Goal: Task Accomplishment & Management: Manage account settings

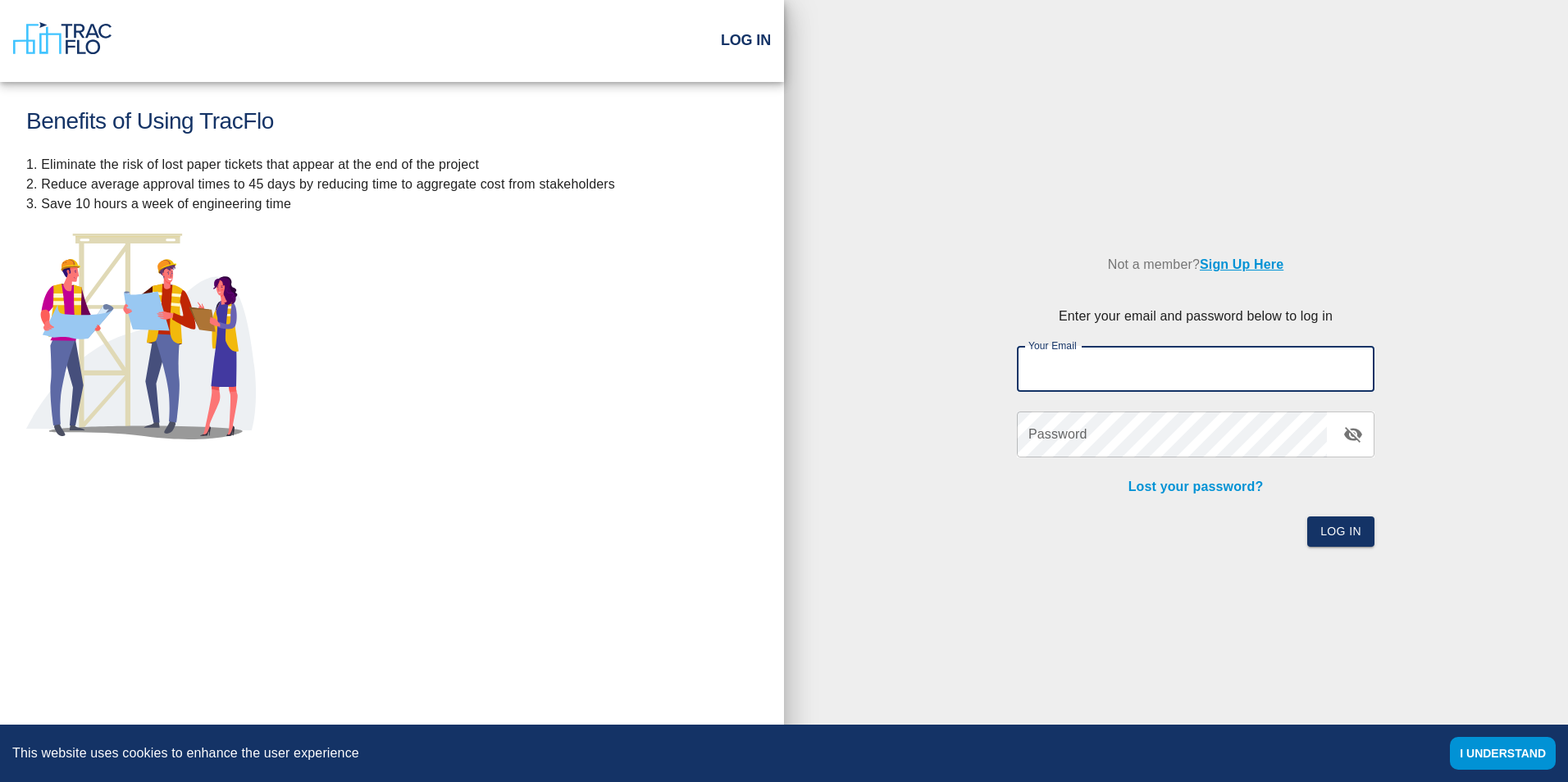
click at [1038, 362] on input "Your Email" at bounding box center [1195, 369] width 357 height 46
drag, startPoint x: 1062, startPoint y: 369, endPoint x: 967, endPoint y: 375, distance: 95.2
click at [967, 375] on div "Not a member? Sign Up Here Enter your email and password below to log in Your E…" at bounding box center [1175, 384] width 784 height 377
drag, startPoint x: 1255, startPoint y: 367, endPoint x: 1192, endPoint y: 367, distance: 63.0
click at [1192, 367] on input "[PERSON_NAME][EMAIL_ADDRESS][PERSON_NAME][DOMAIN_NAME] Password: [SECURITY_DATA]" at bounding box center [1195, 369] width 357 height 46
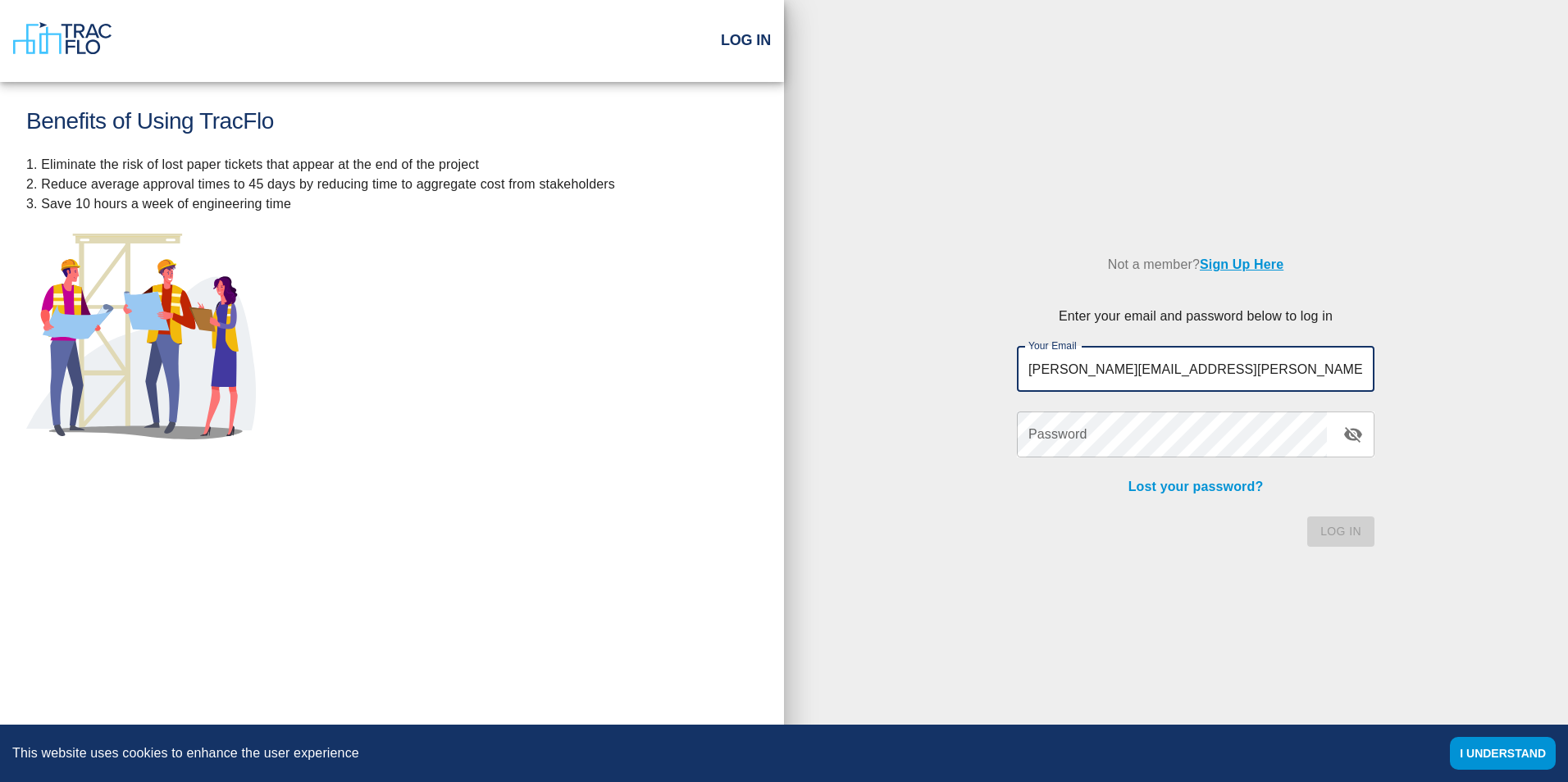
drag, startPoint x: 1284, startPoint y: 370, endPoint x: 1205, endPoint y: 371, distance: 79.0
click at [1197, 371] on input "[PERSON_NAME][EMAIL_ADDRESS][PERSON_NAME][DOMAIN_NAME] Tracflo2025" at bounding box center [1195, 369] width 357 height 46
type input "[PERSON_NAME][EMAIL_ADDRESS][PERSON_NAME][DOMAIN_NAME]"
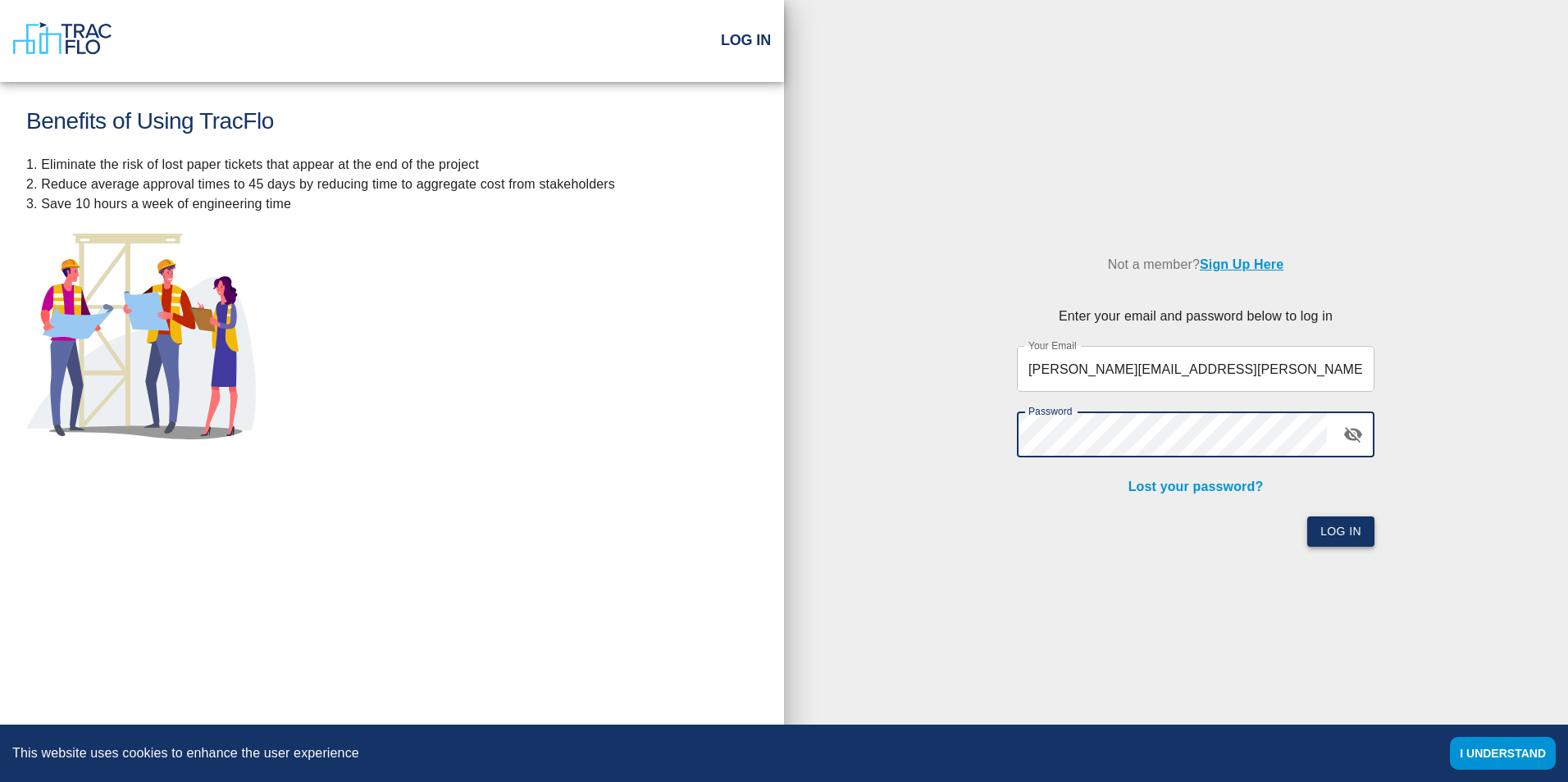
click at [1329, 535] on button "Log In" at bounding box center [1340, 531] width 67 height 30
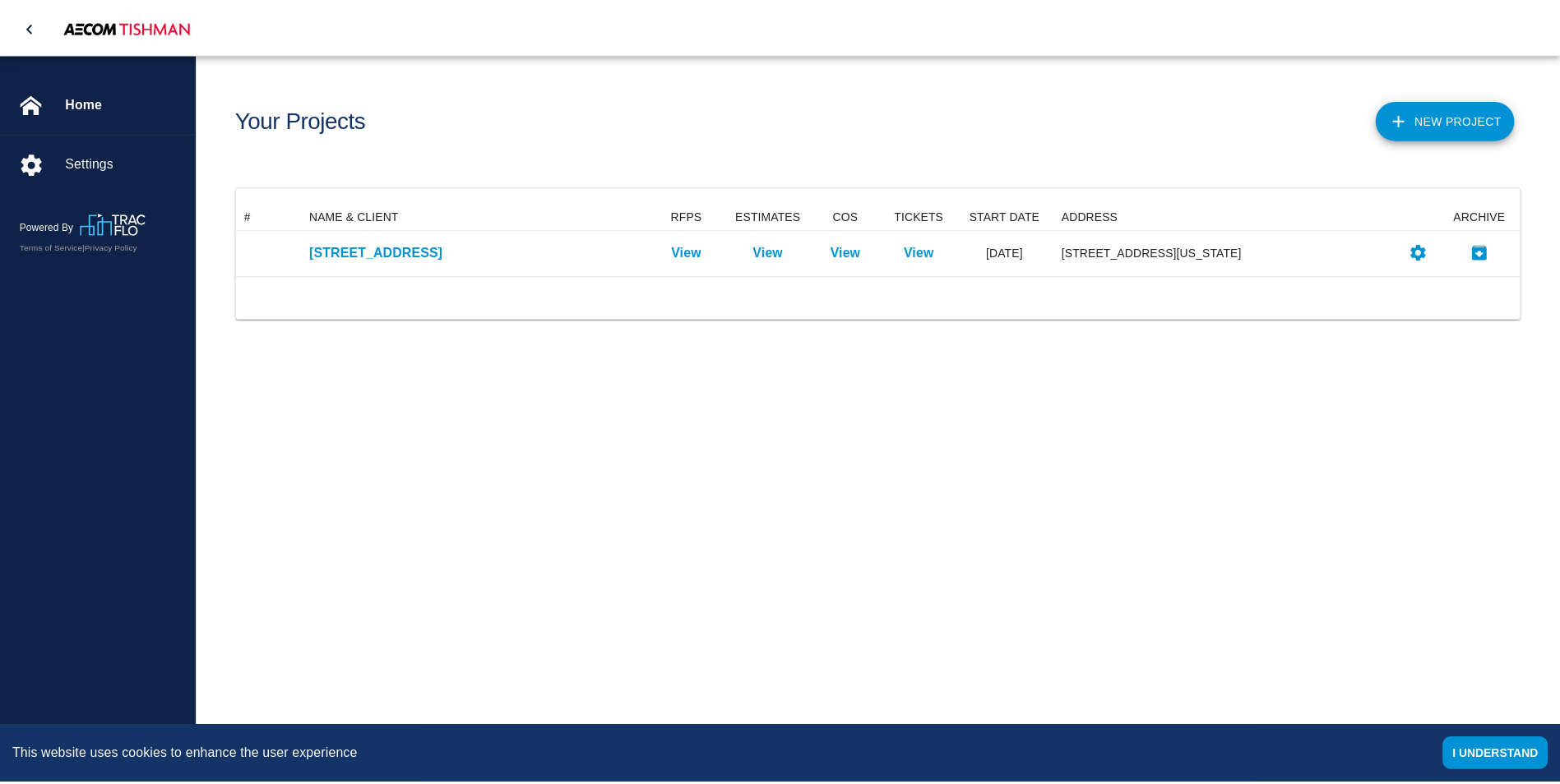
scroll to position [60, 1283]
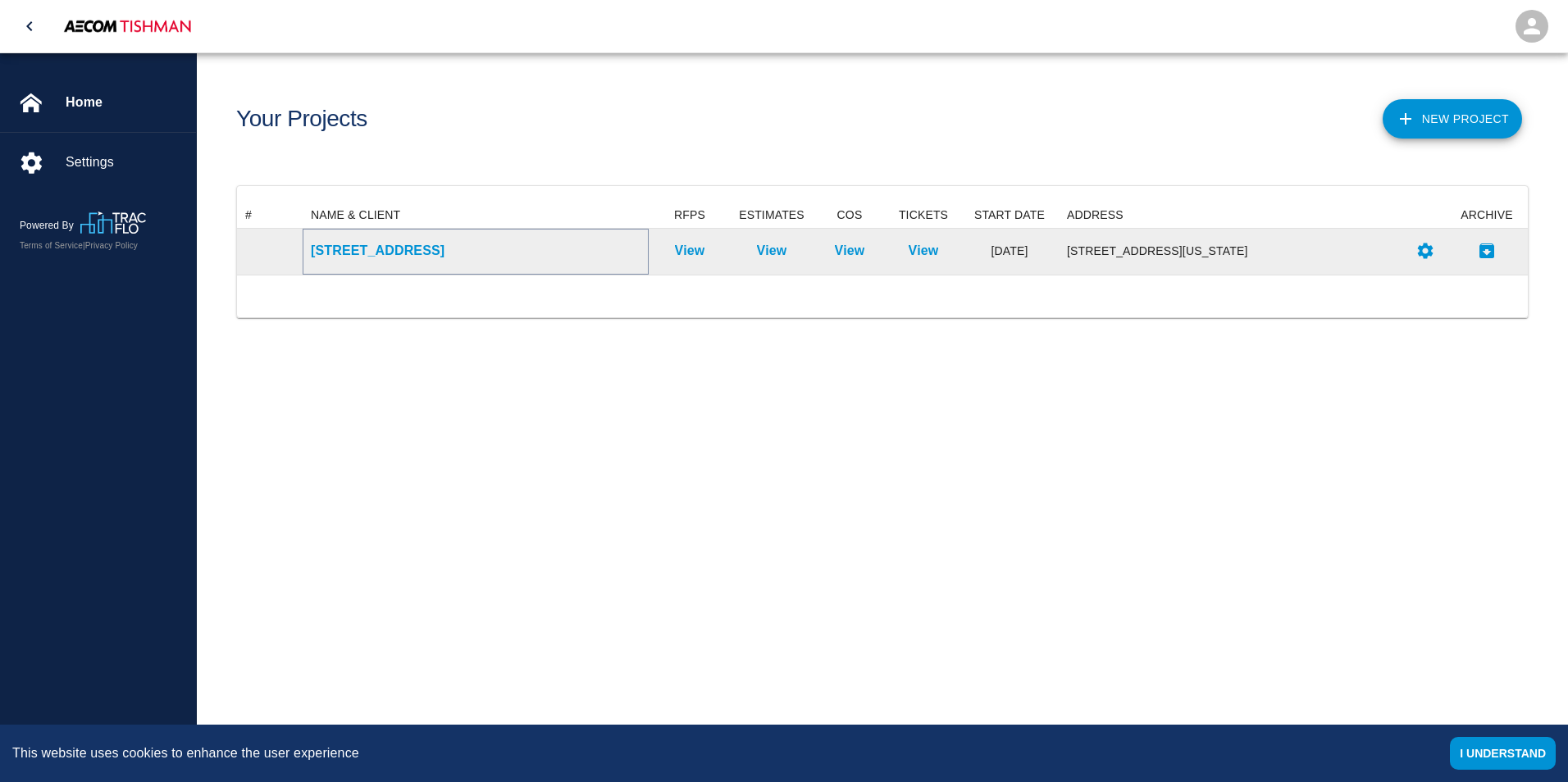
click at [388, 251] on p "[STREET_ADDRESS]" at bounding box center [475, 251] width 330 height 20
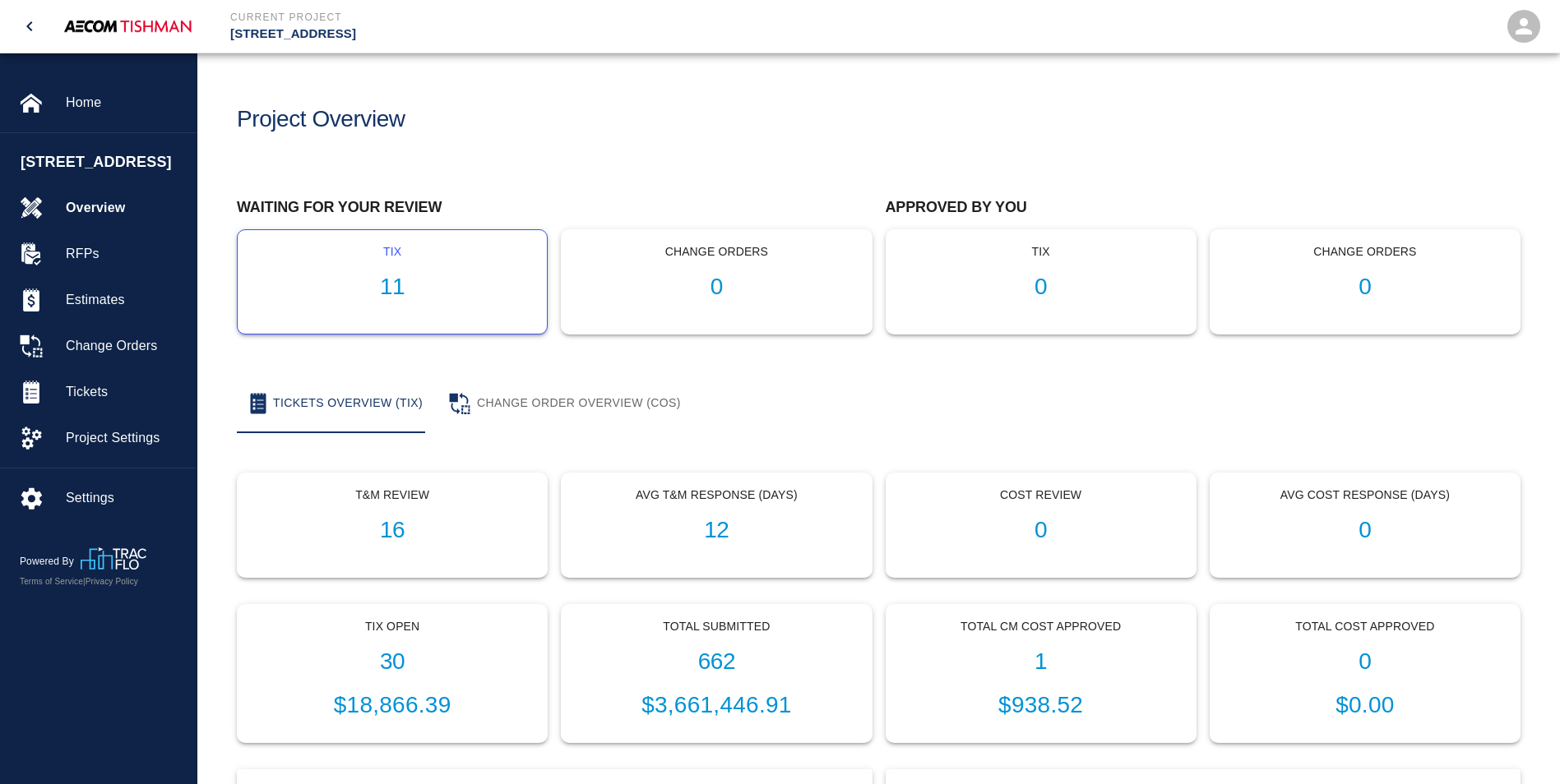
click at [377, 273] on div "tix 11" at bounding box center [392, 282] width 309 height 104
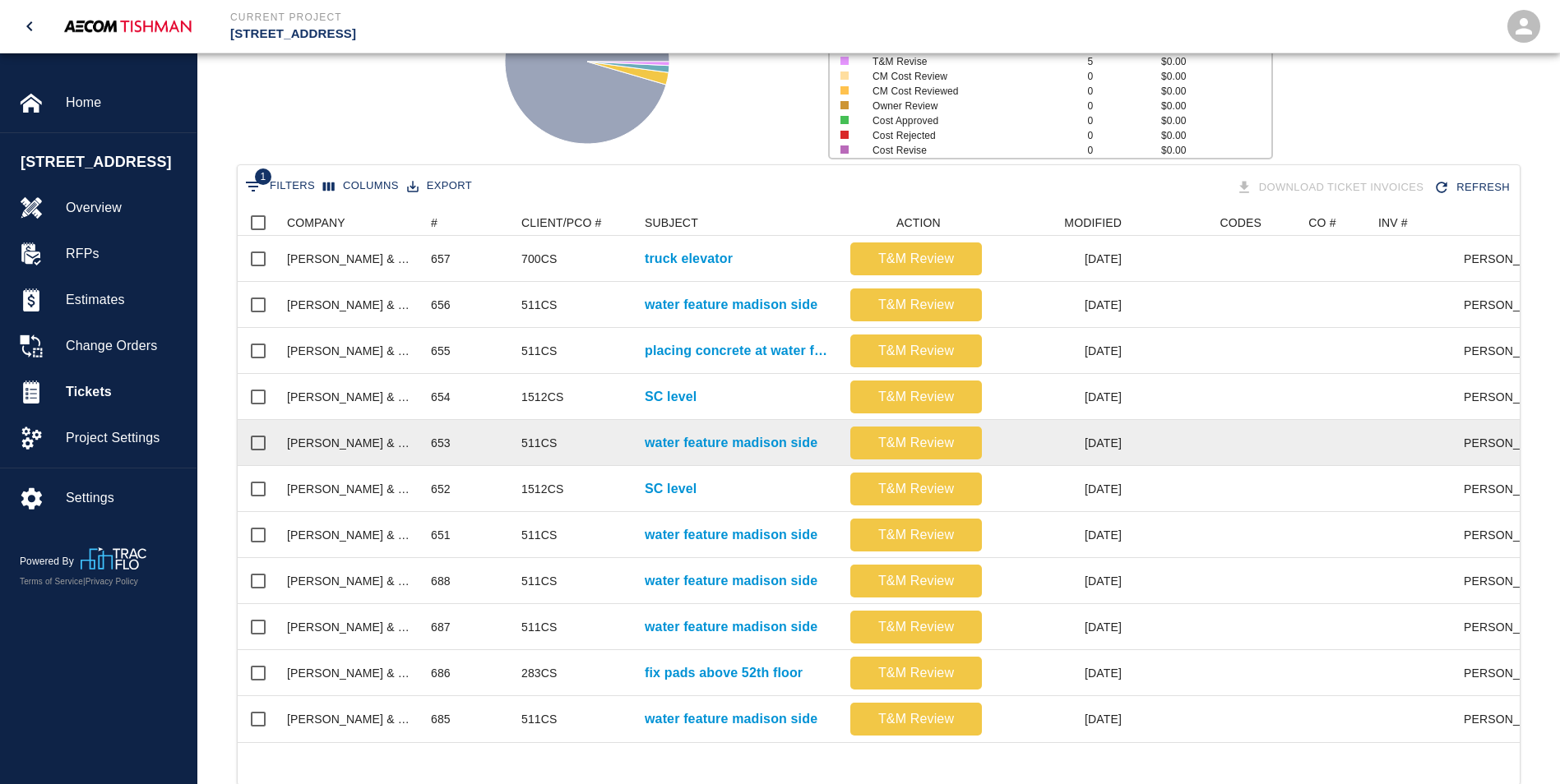
scroll to position [184, 0]
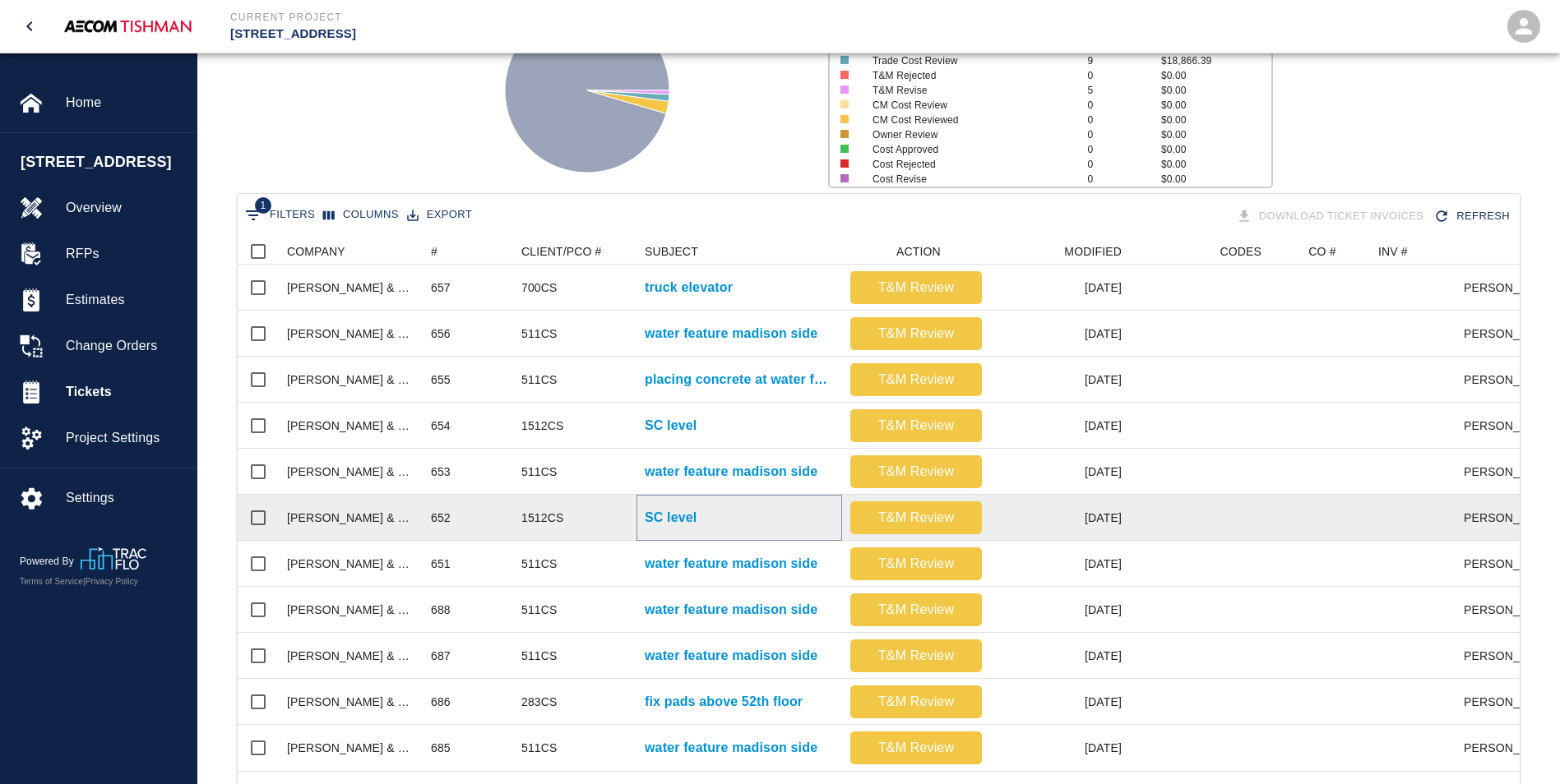
click at [688, 518] on p "SC level" at bounding box center [670, 518] width 51 height 20
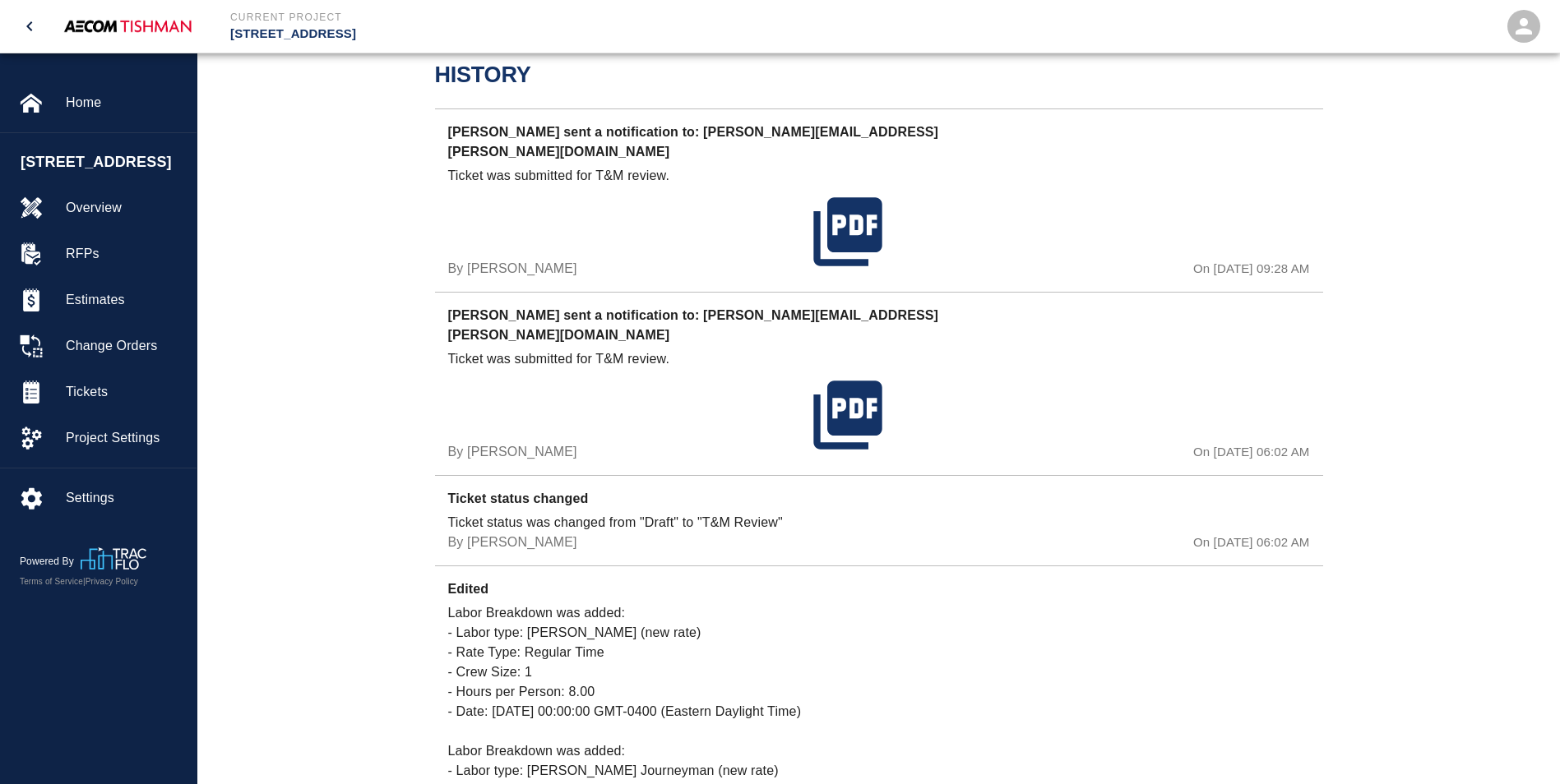
scroll to position [882, 0]
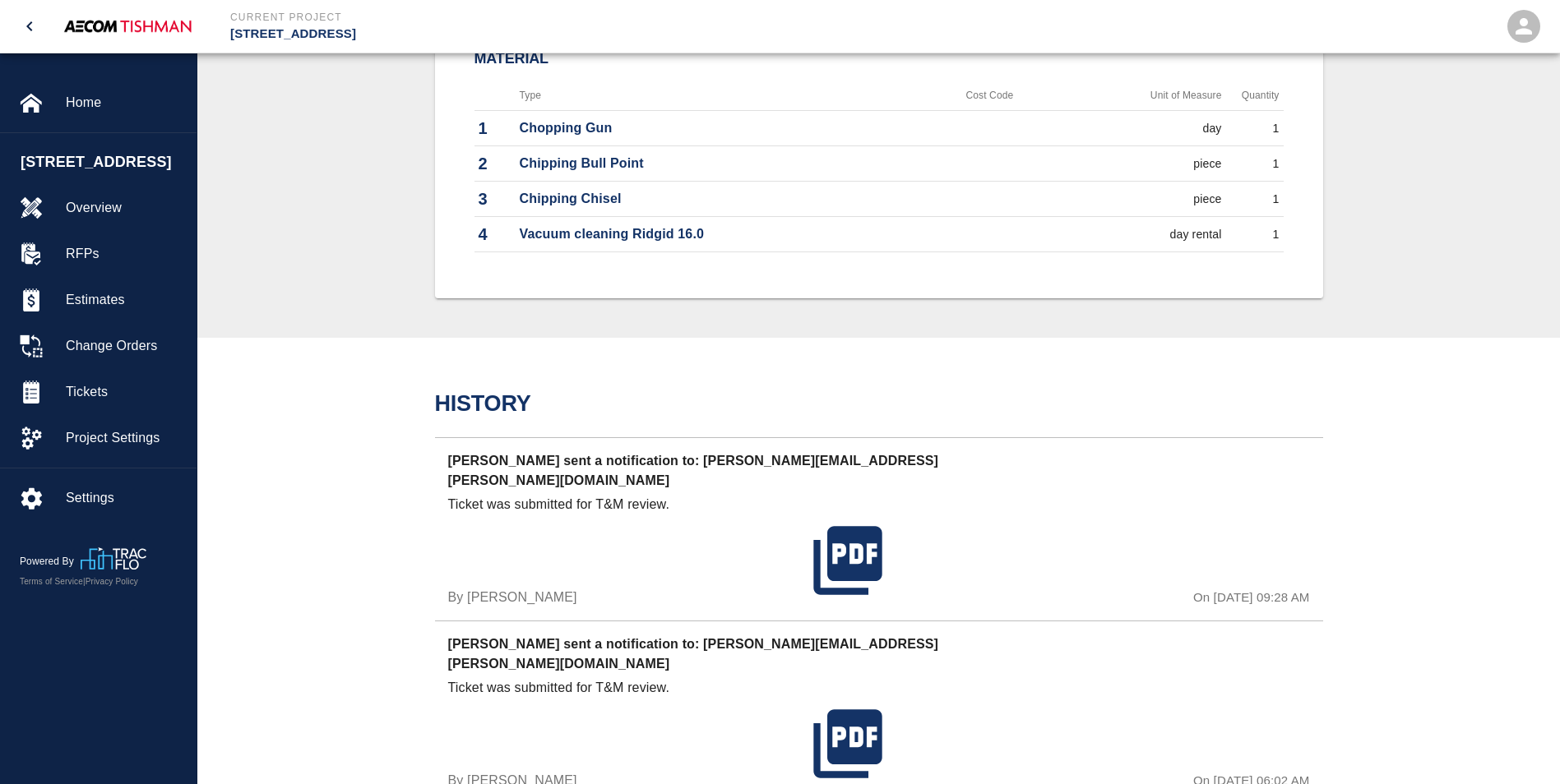
click at [26, 31] on icon "open drawer" at bounding box center [30, 26] width 20 height 20
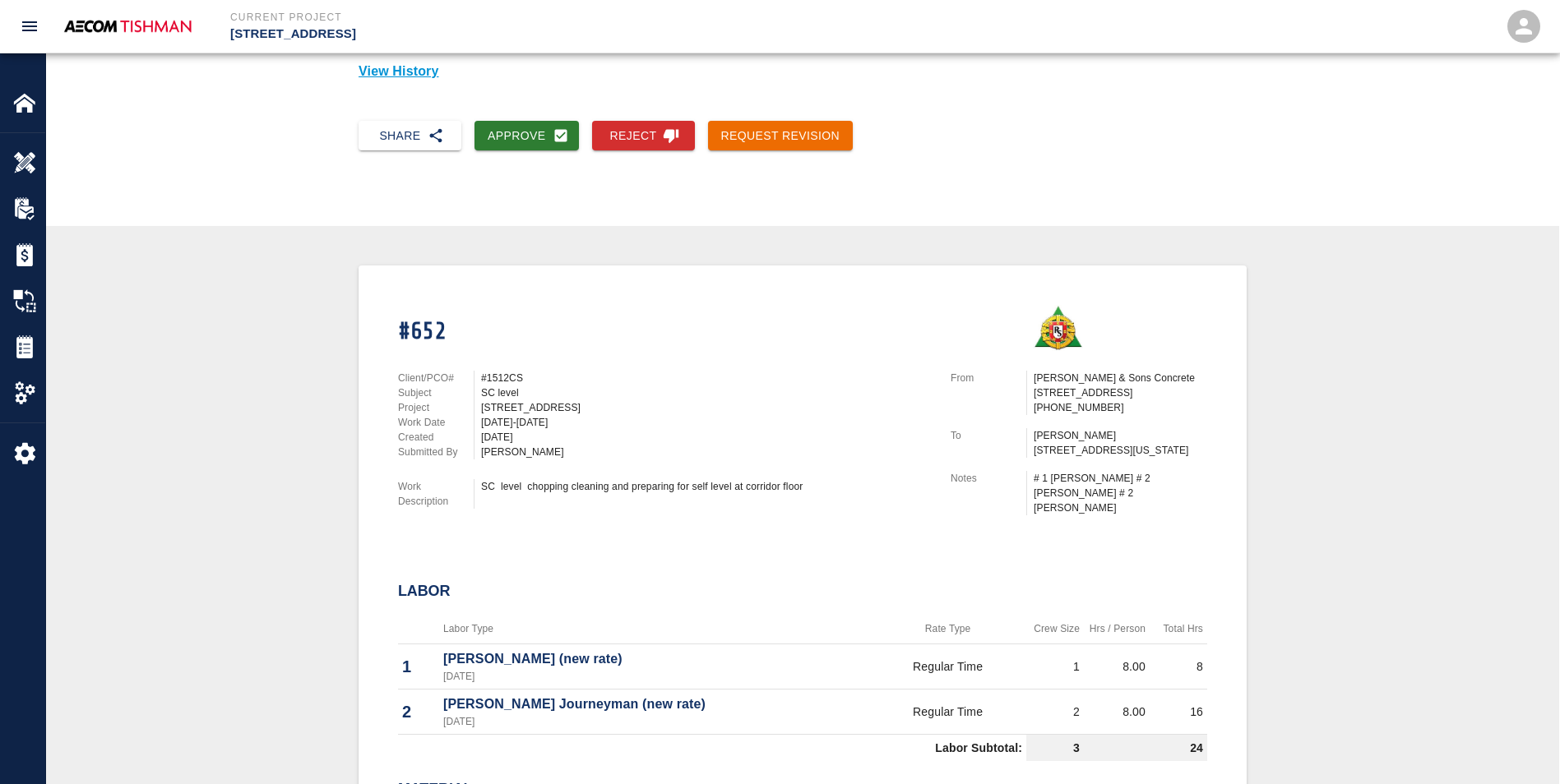
scroll to position [0, 0]
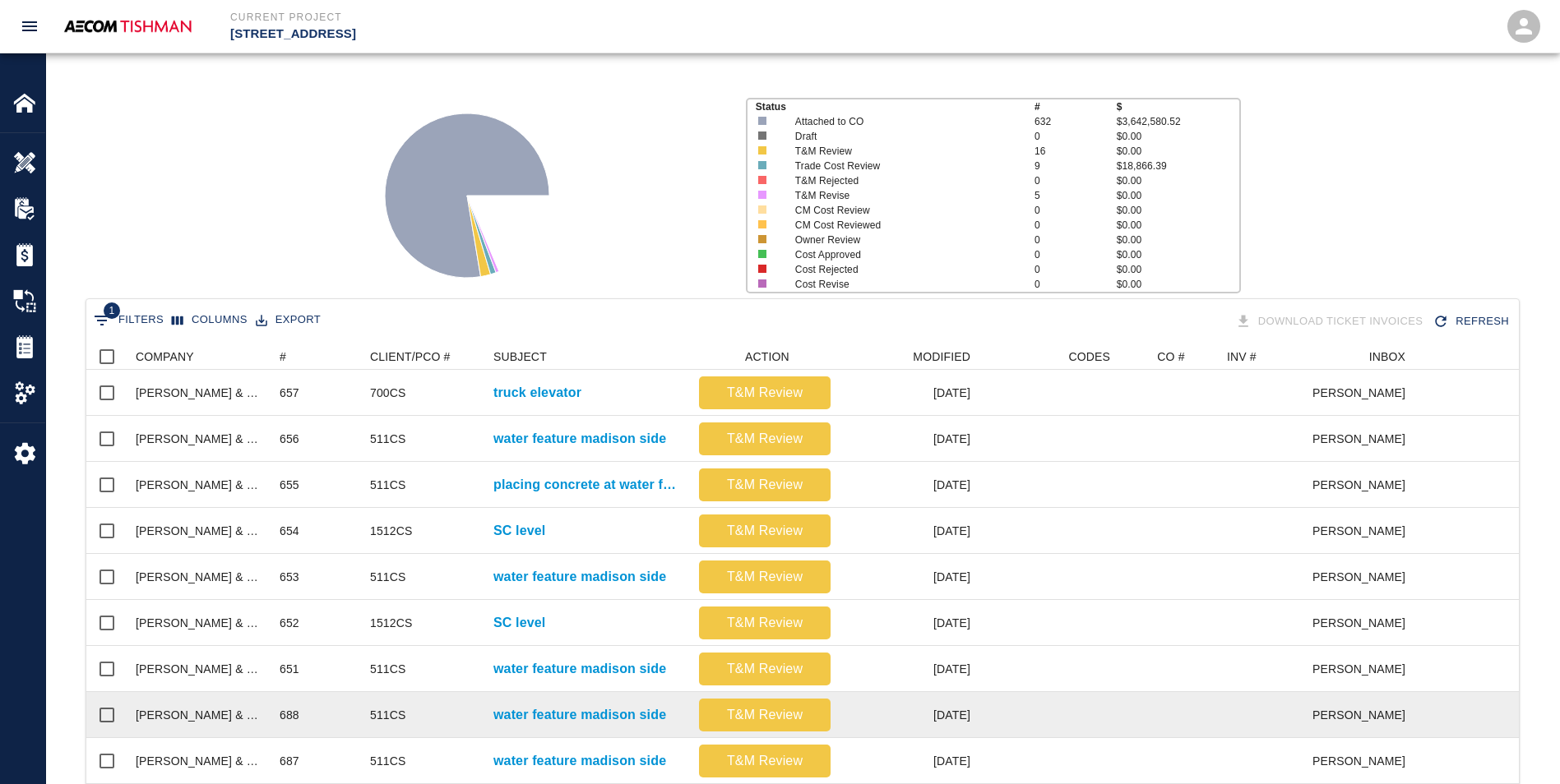
scroll to position [165, 0]
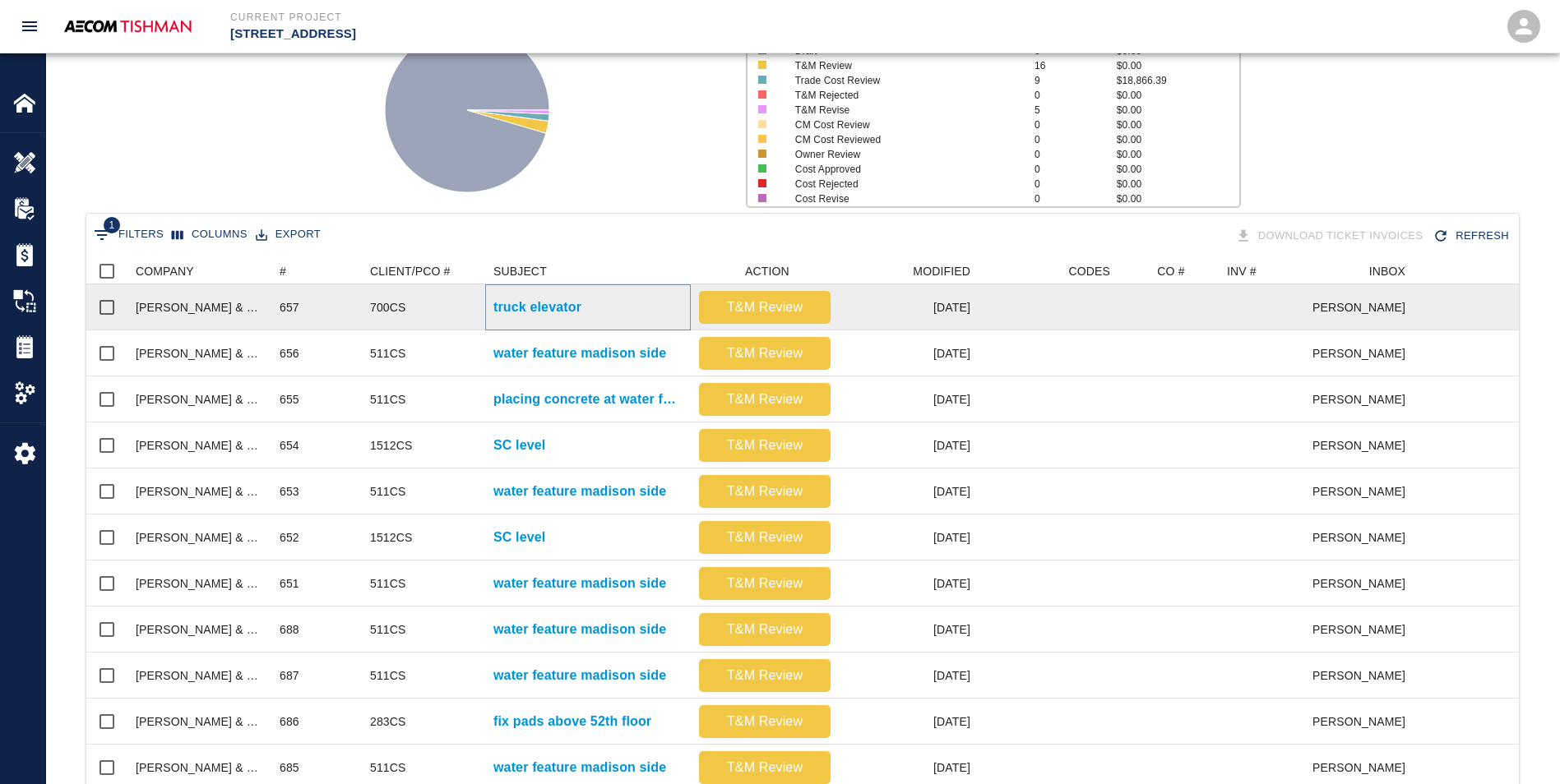
click at [524, 307] on p "truck elevator" at bounding box center [537, 307] width 88 height 20
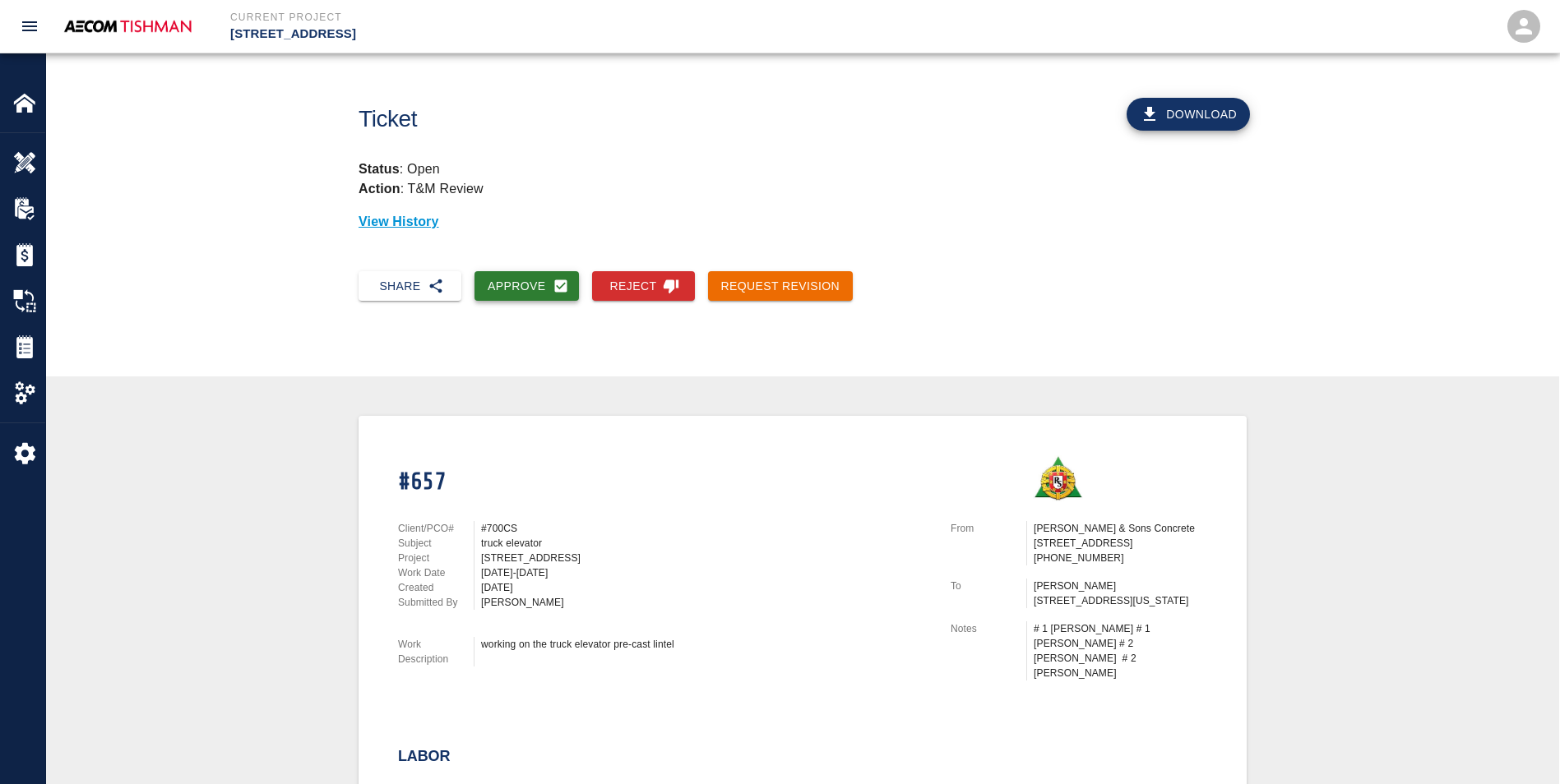
click at [532, 276] on button "Approve" at bounding box center [527, 286] width 105 height 31
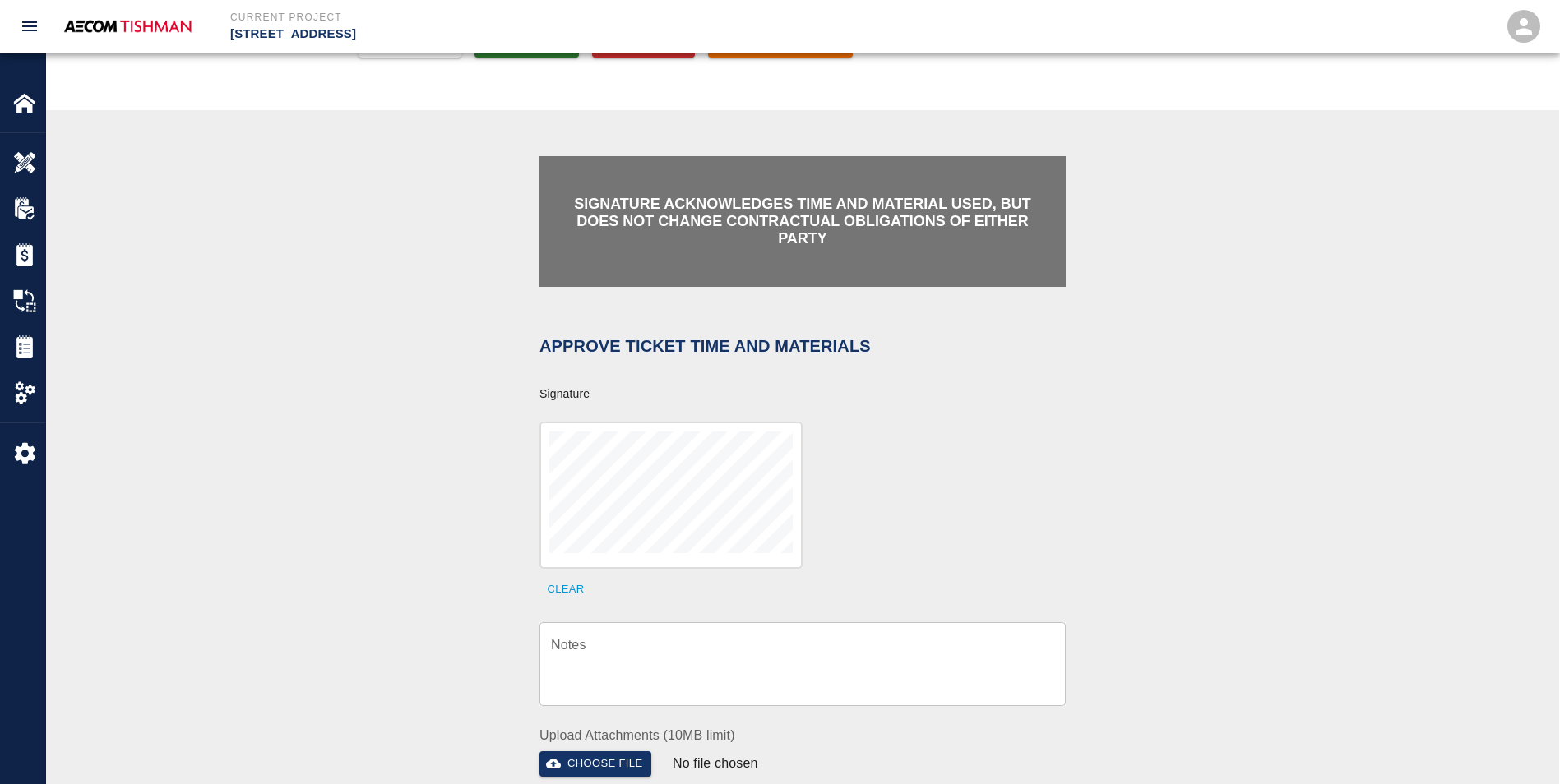
scroll to position [247, 0]
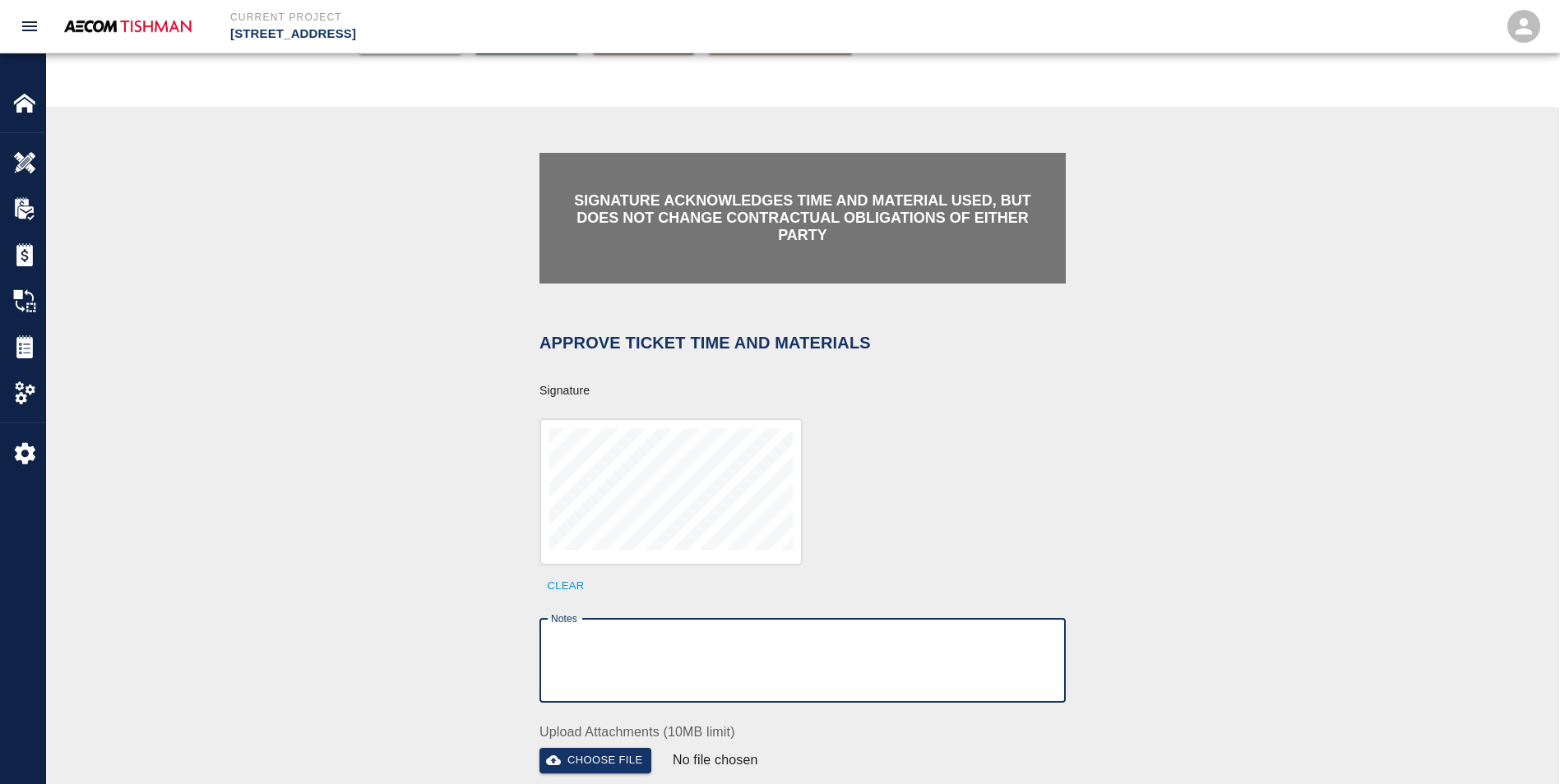
click at [674, 632] on textarea "Notes" at bounding box center [803, 660] width 503 height 57
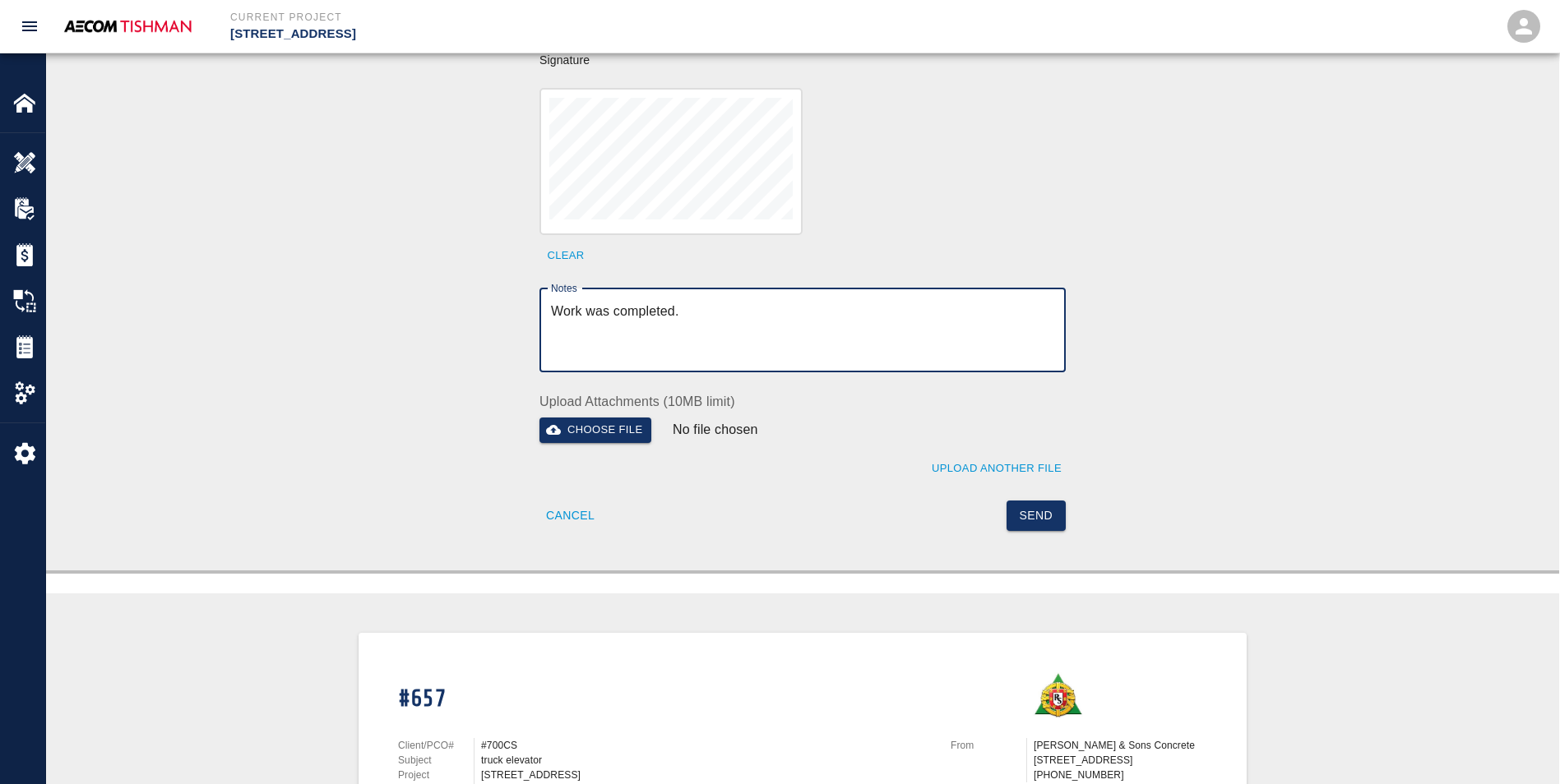
scroll to position [658, 0]
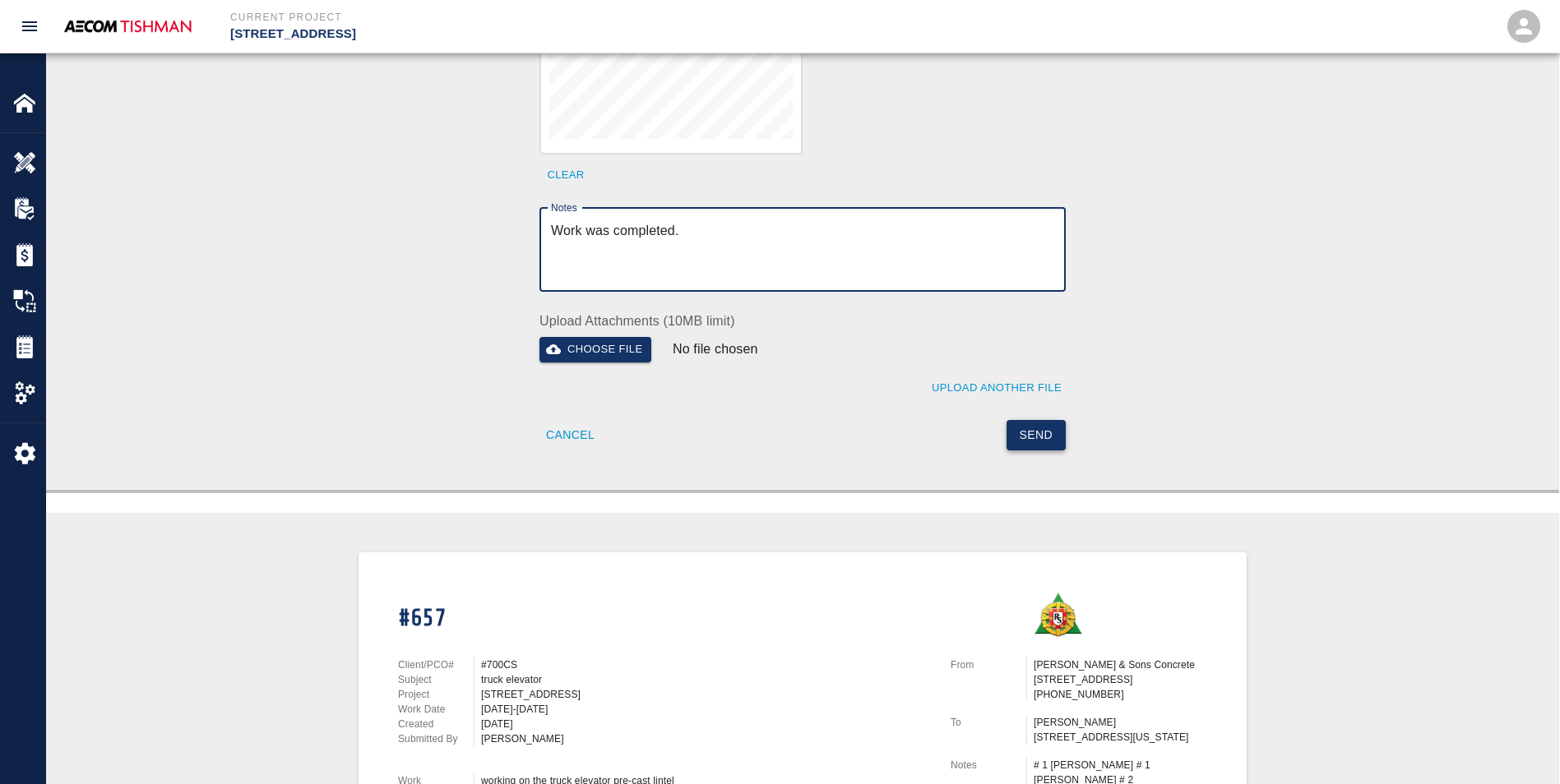
type textarea "Work was completed."
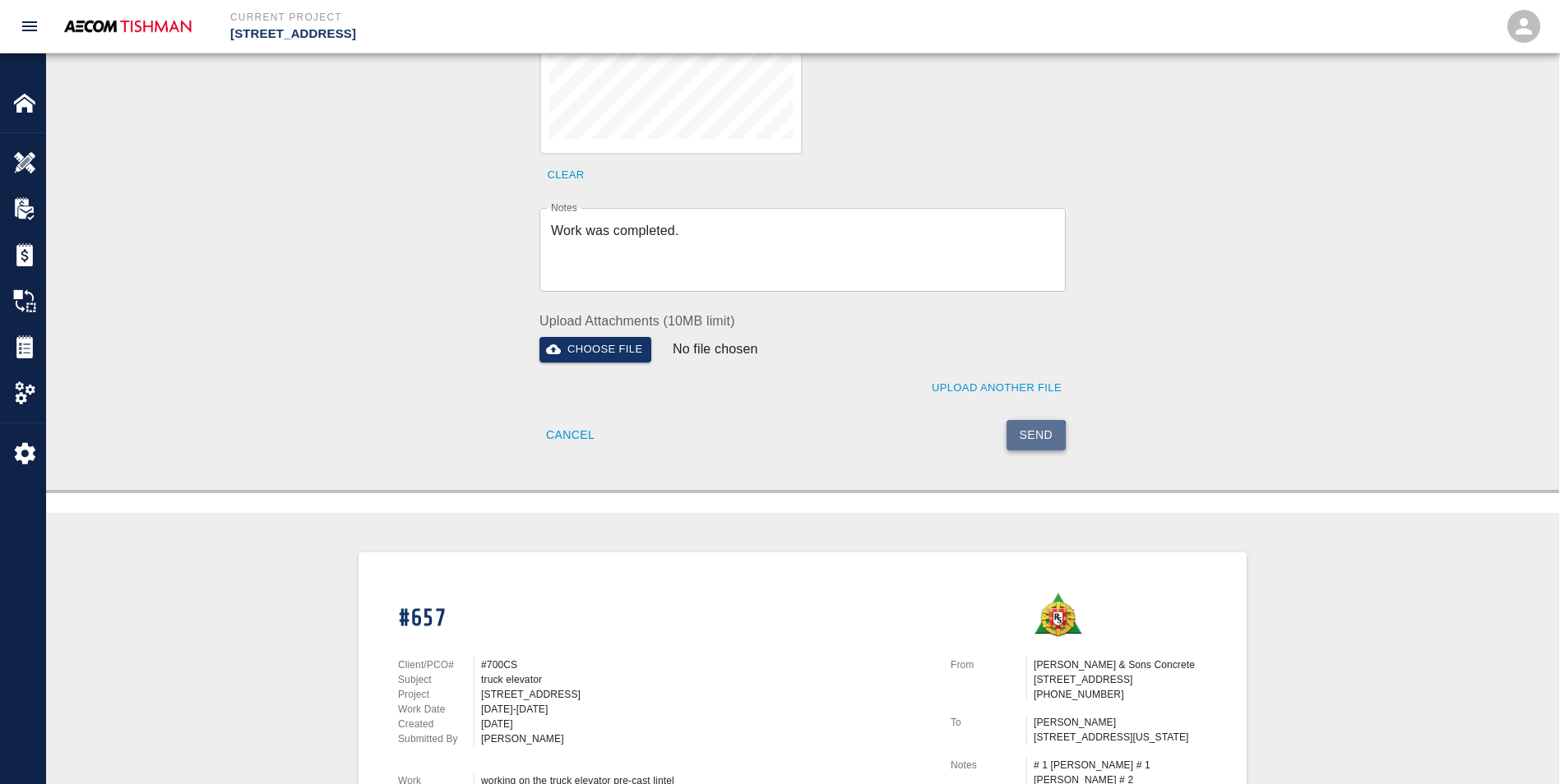
click at [1021, 425] on button "Send" at bounding box center [1037, 435] width 60 height 31
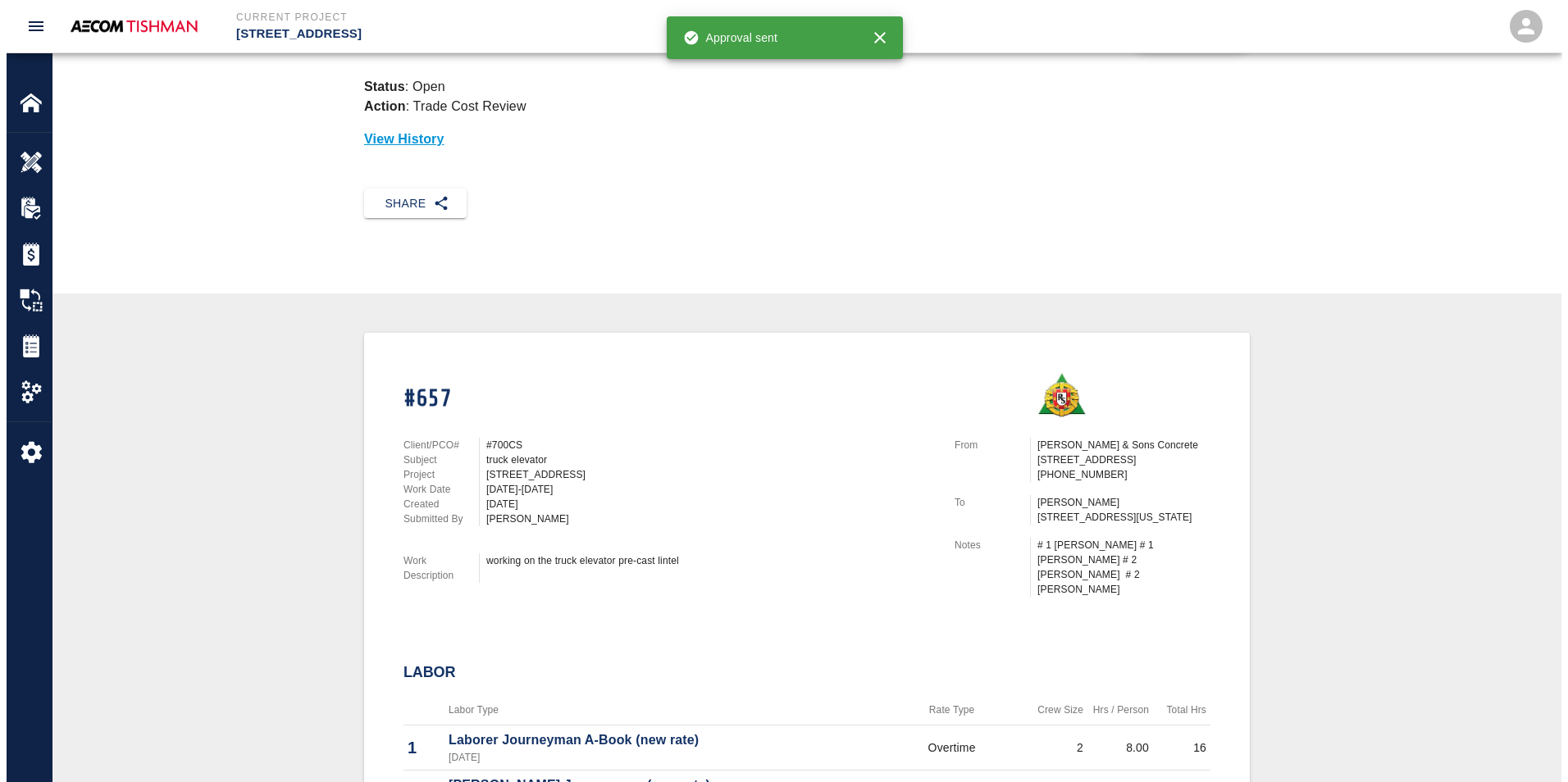
scroll to position [0, 0]
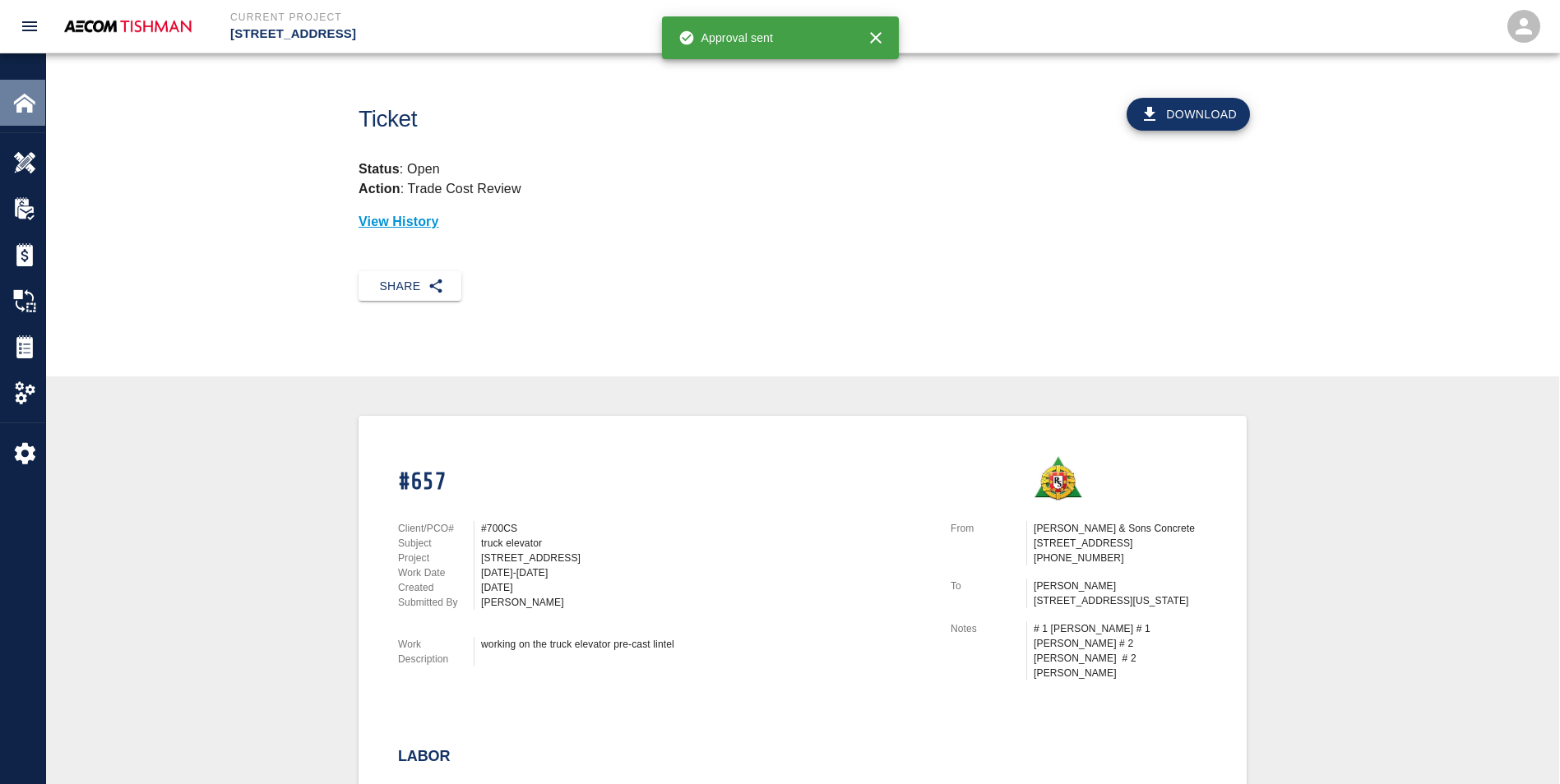
click at [24, 109] on img at bounding box center [24, 103] width 23 height 23
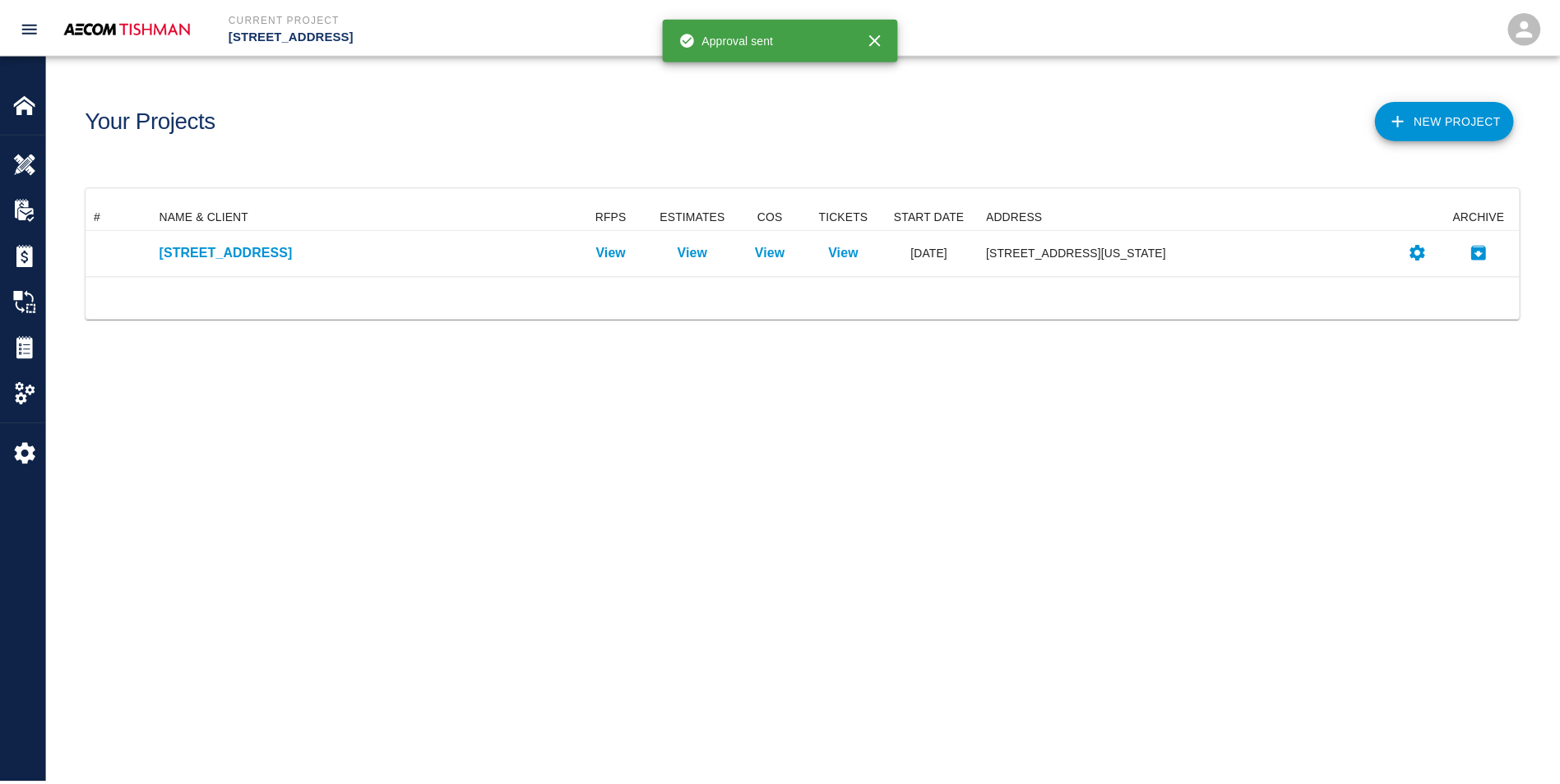
scroll to position [60, 1433]
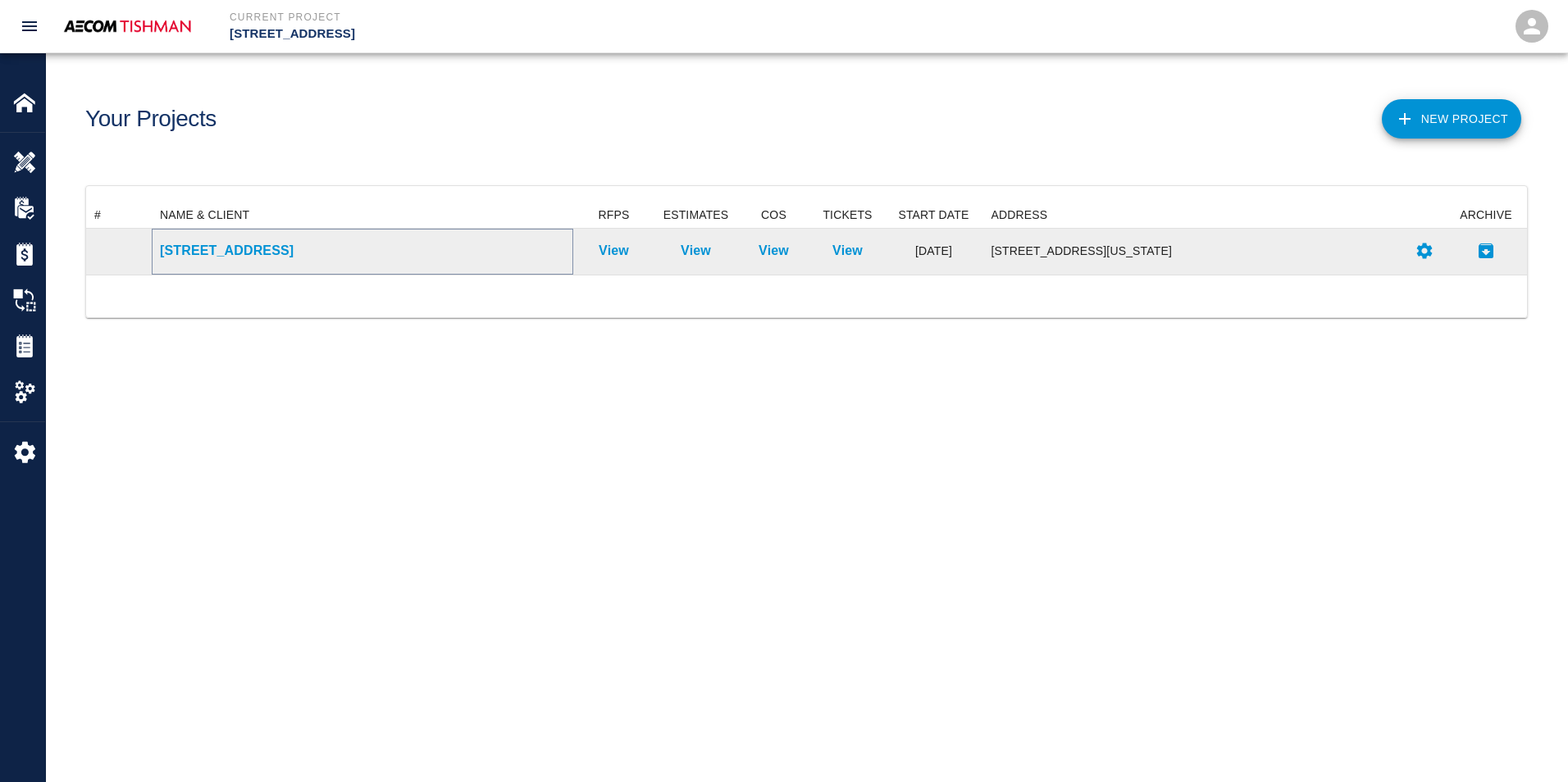
click at [215, 257] on p "[STREET_ADDRESS]" at bounding box center [363, 251] width 405 height 20
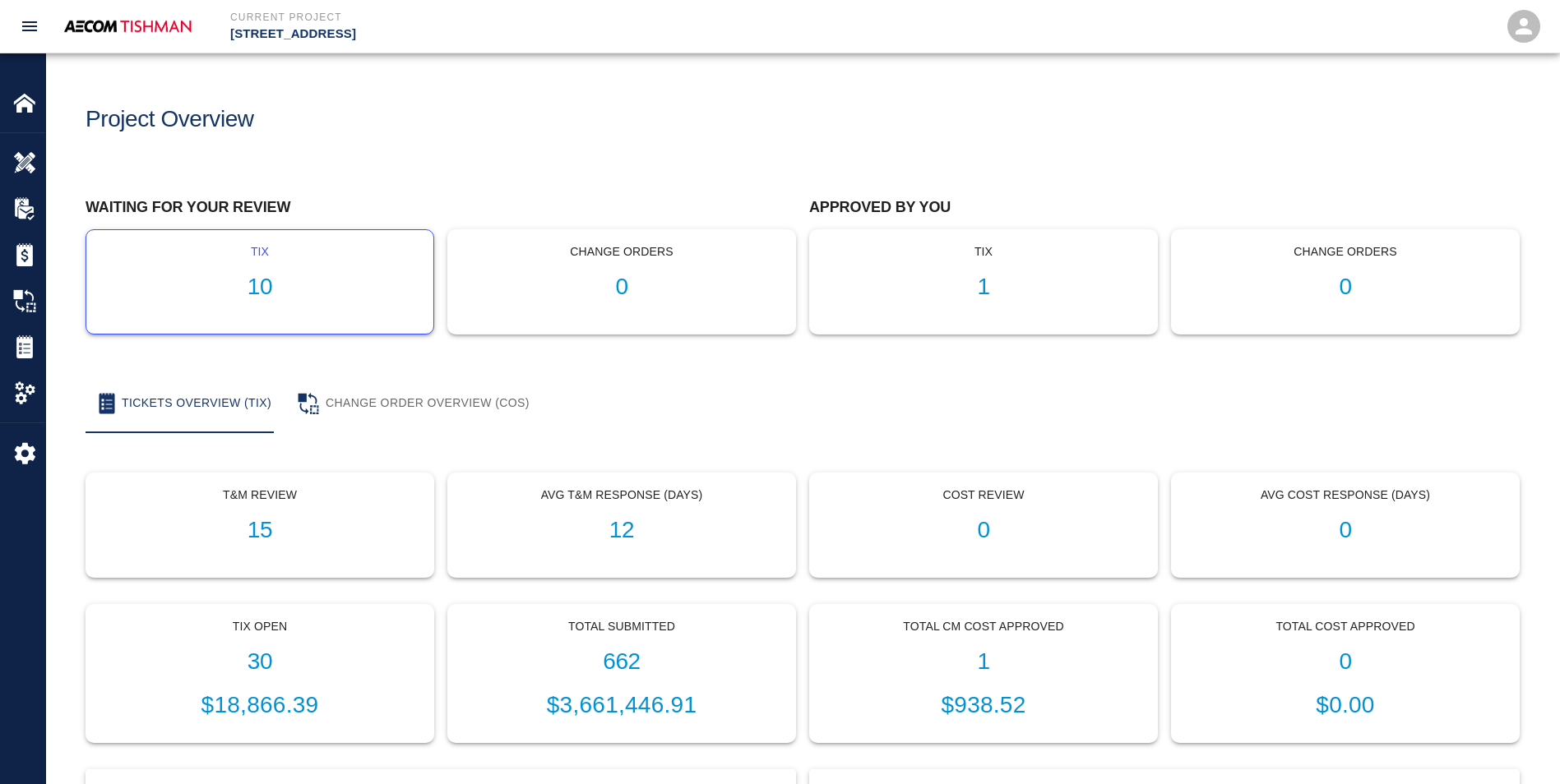
click at [256, 295] on h1 "10" at bounding box center [260, 287] width 321 height 27
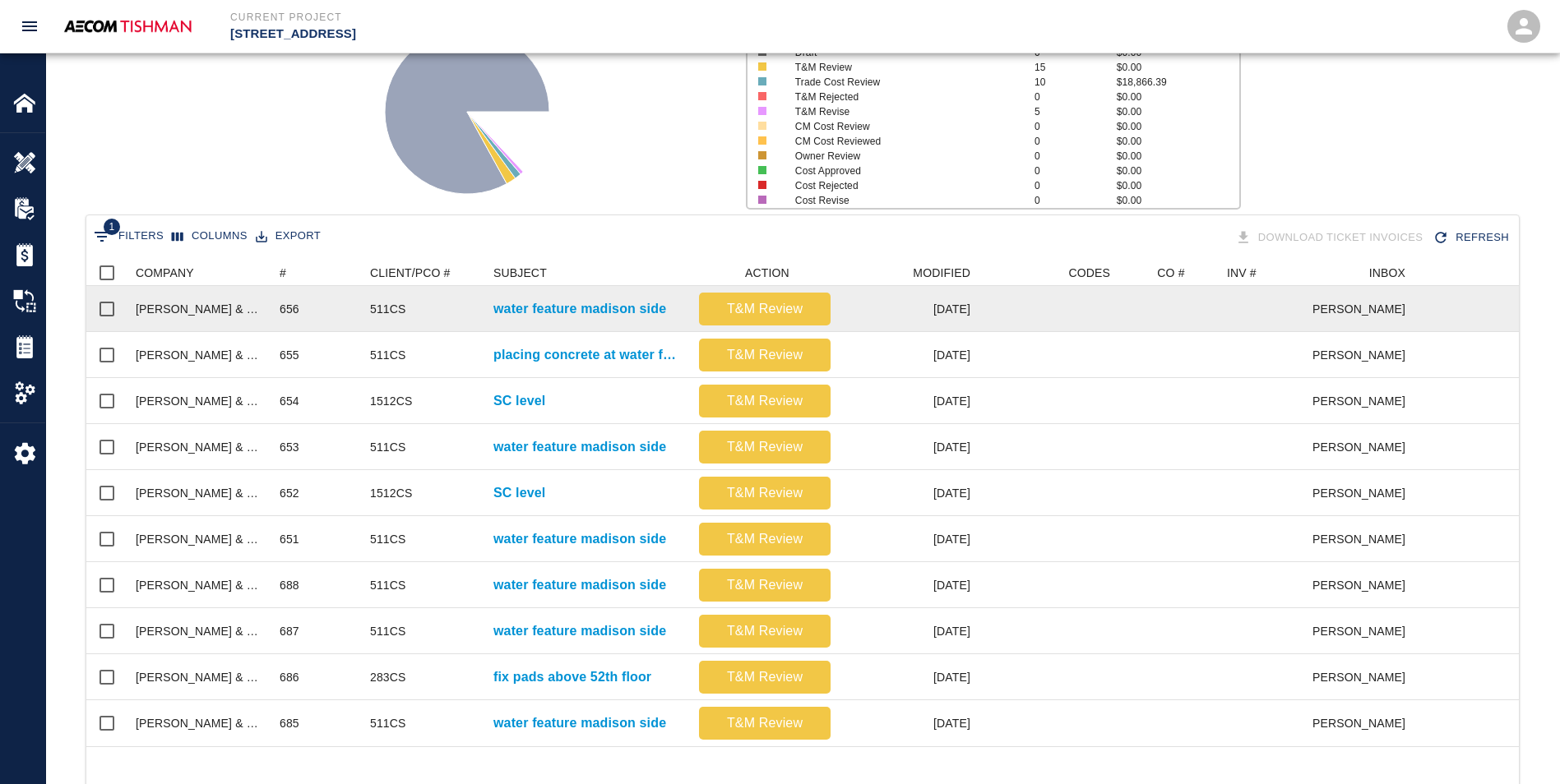
scroll to position [165, 0]
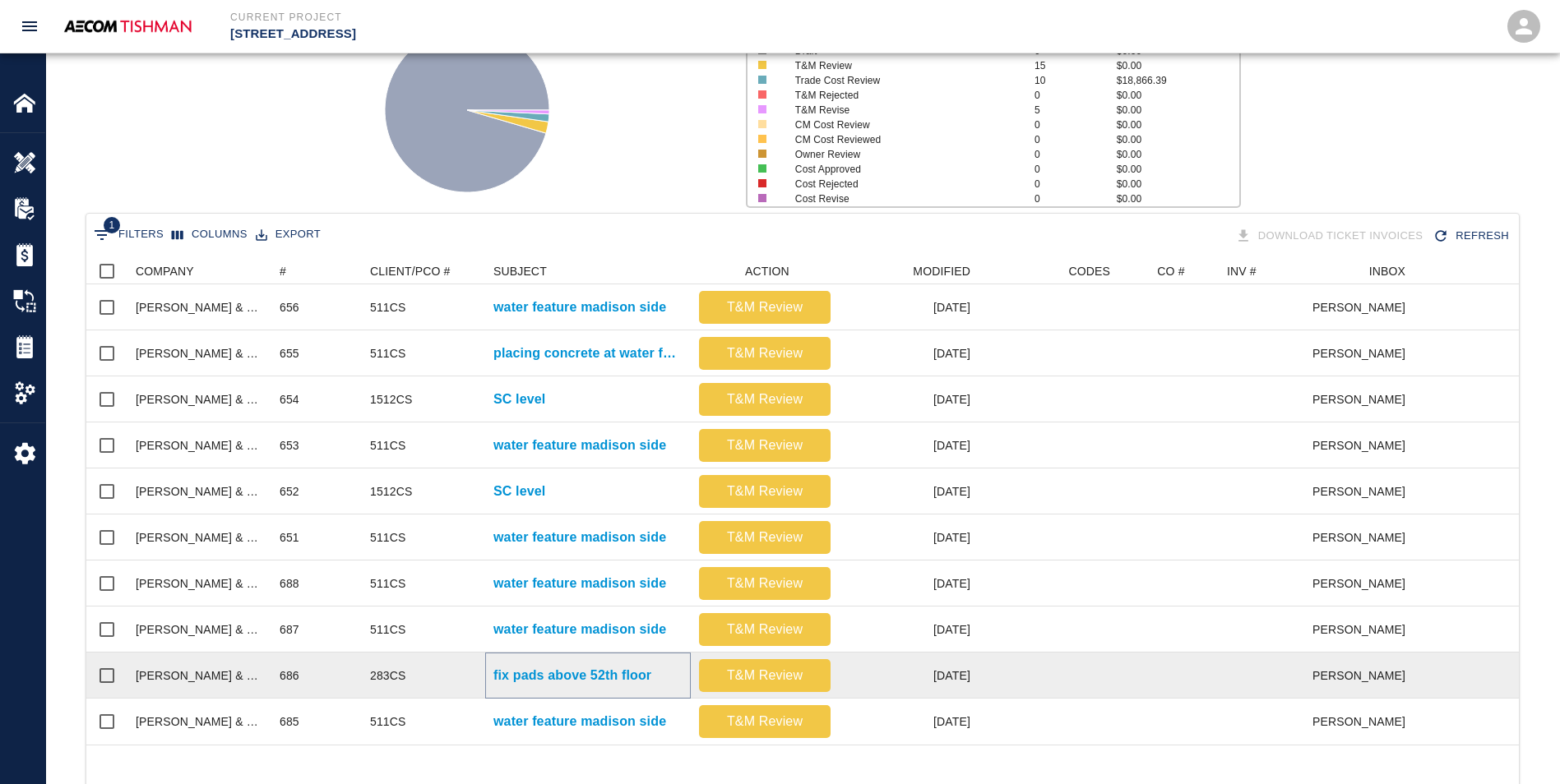
click at [518, 680] on p "fix pads above 52th floor" at bounding box center [572, 676] width 158 height 20
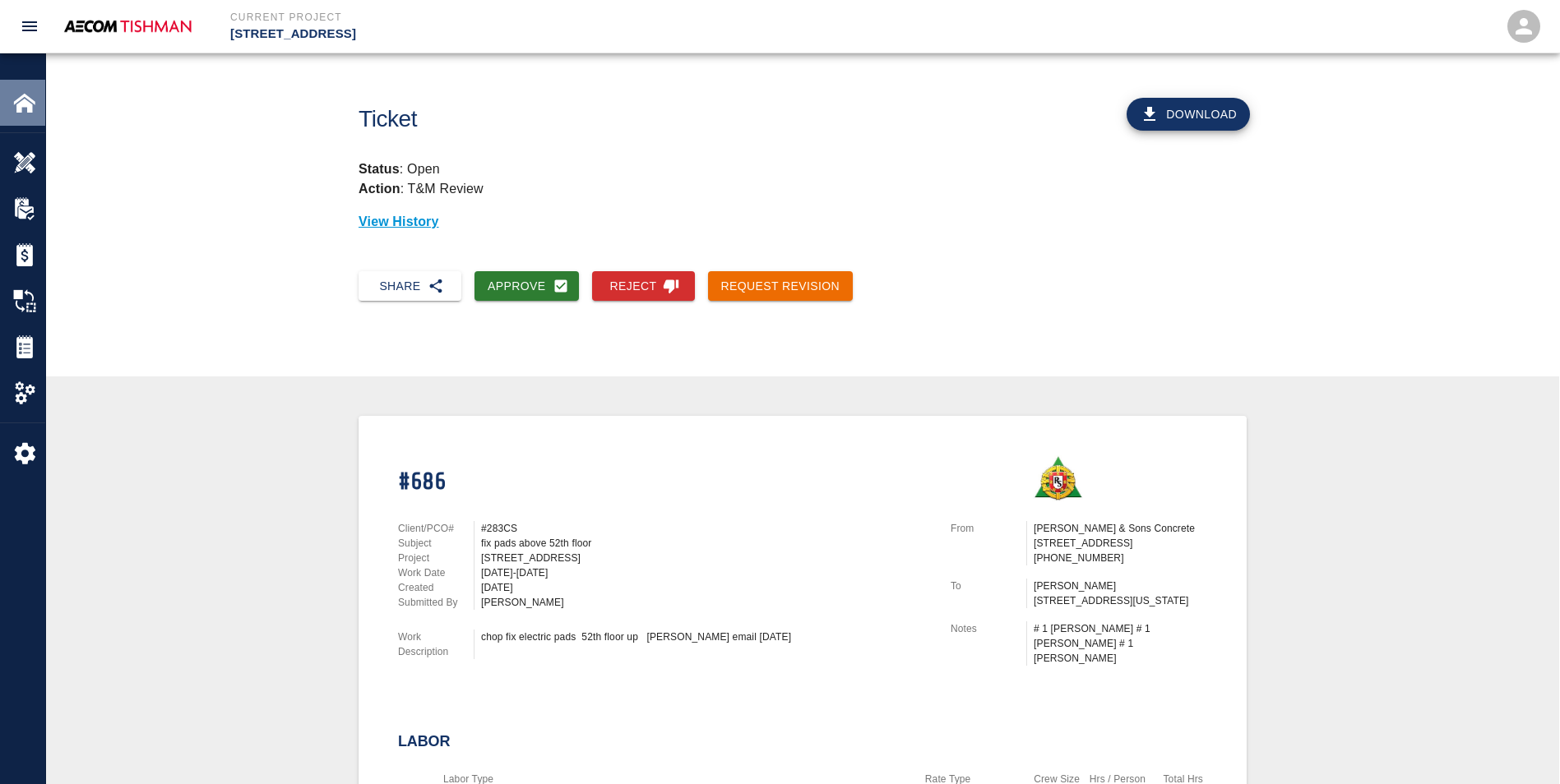
click at [19, 113] on img at bounding box center [24, 103] width 23 height 23
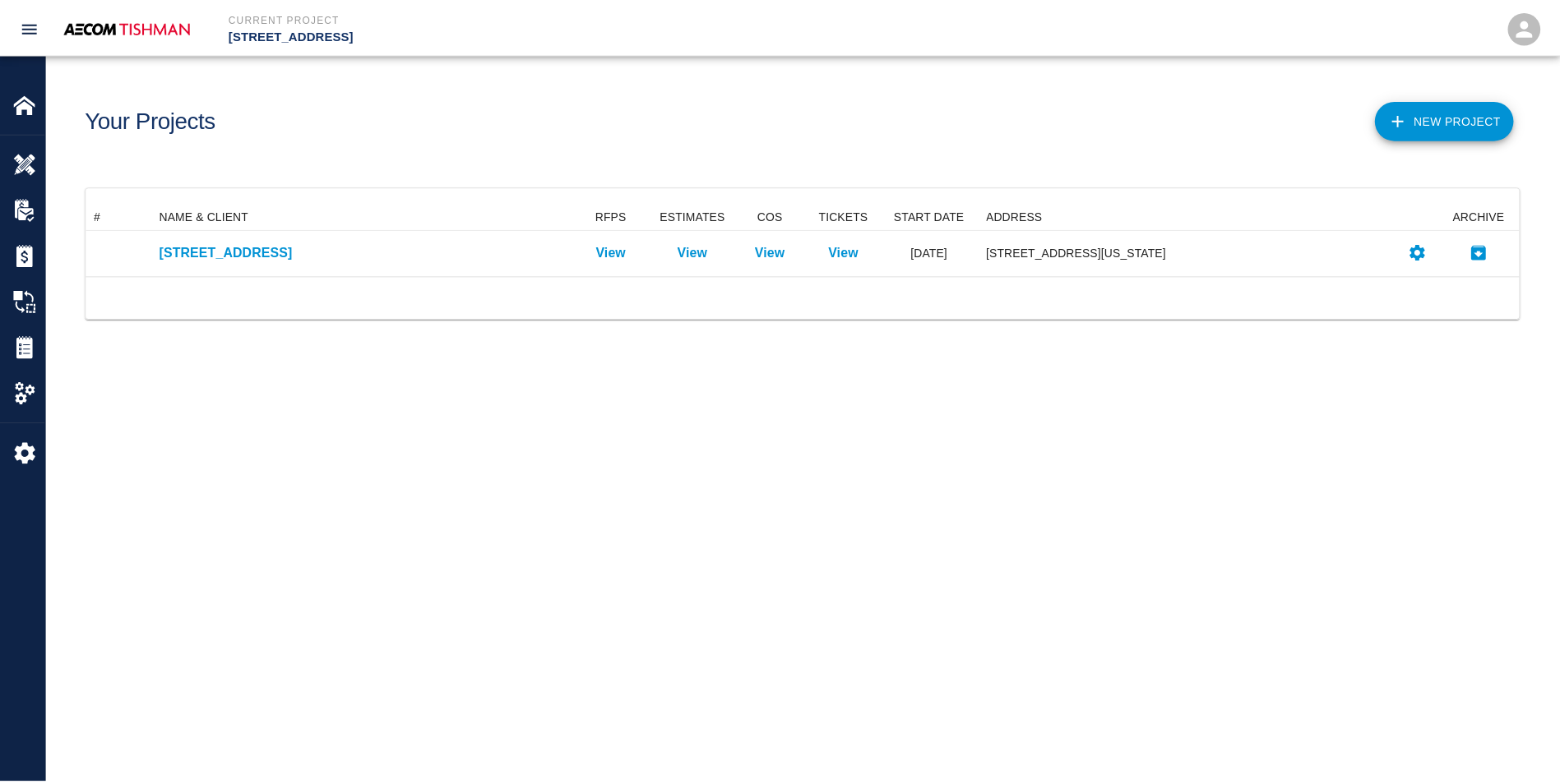
scroll to position [60, 1433]
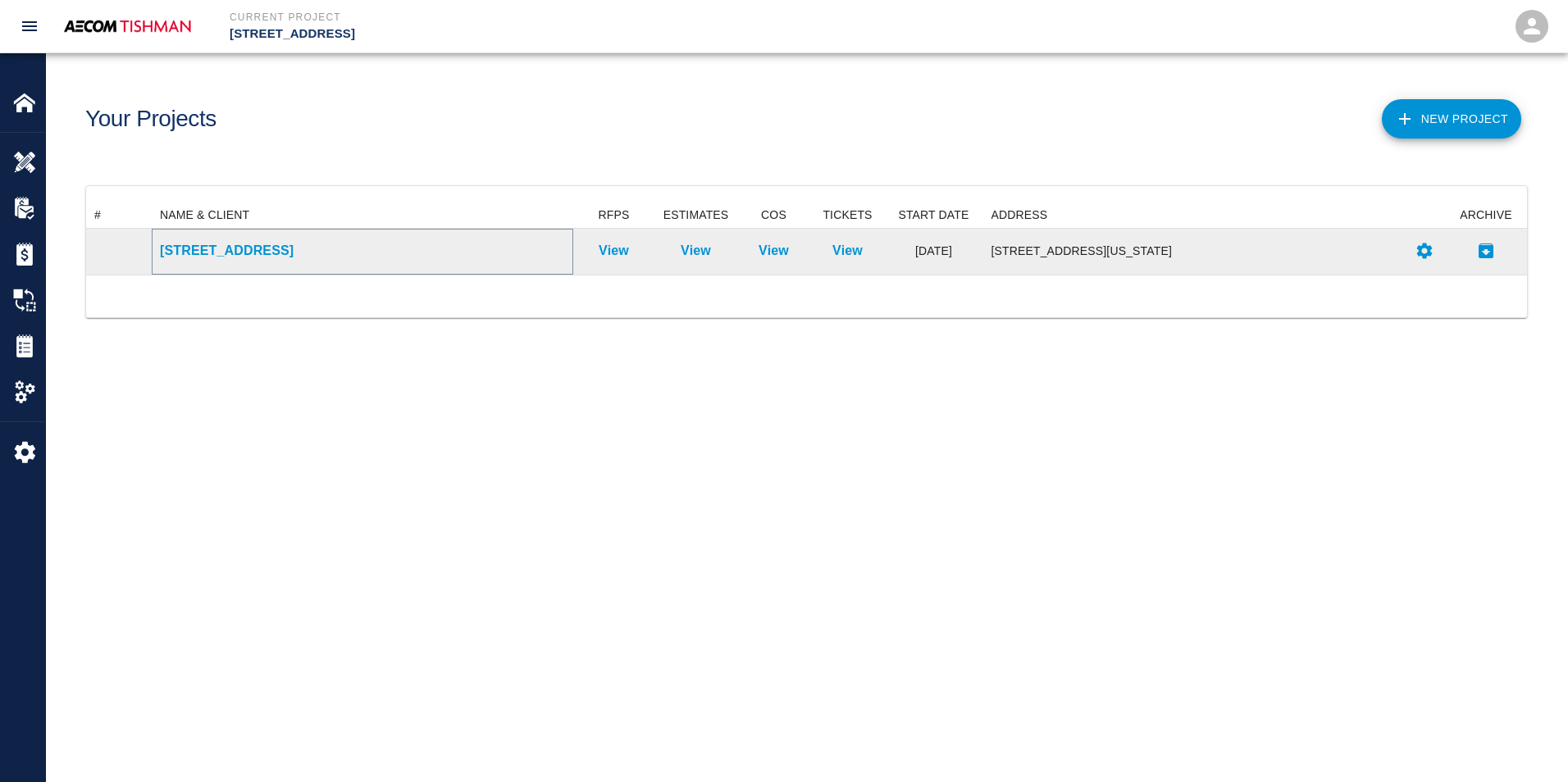
click at [214, 254] on p "[STREET_ADDRESS]" at bounding box center [363, 251] width 405 height 20
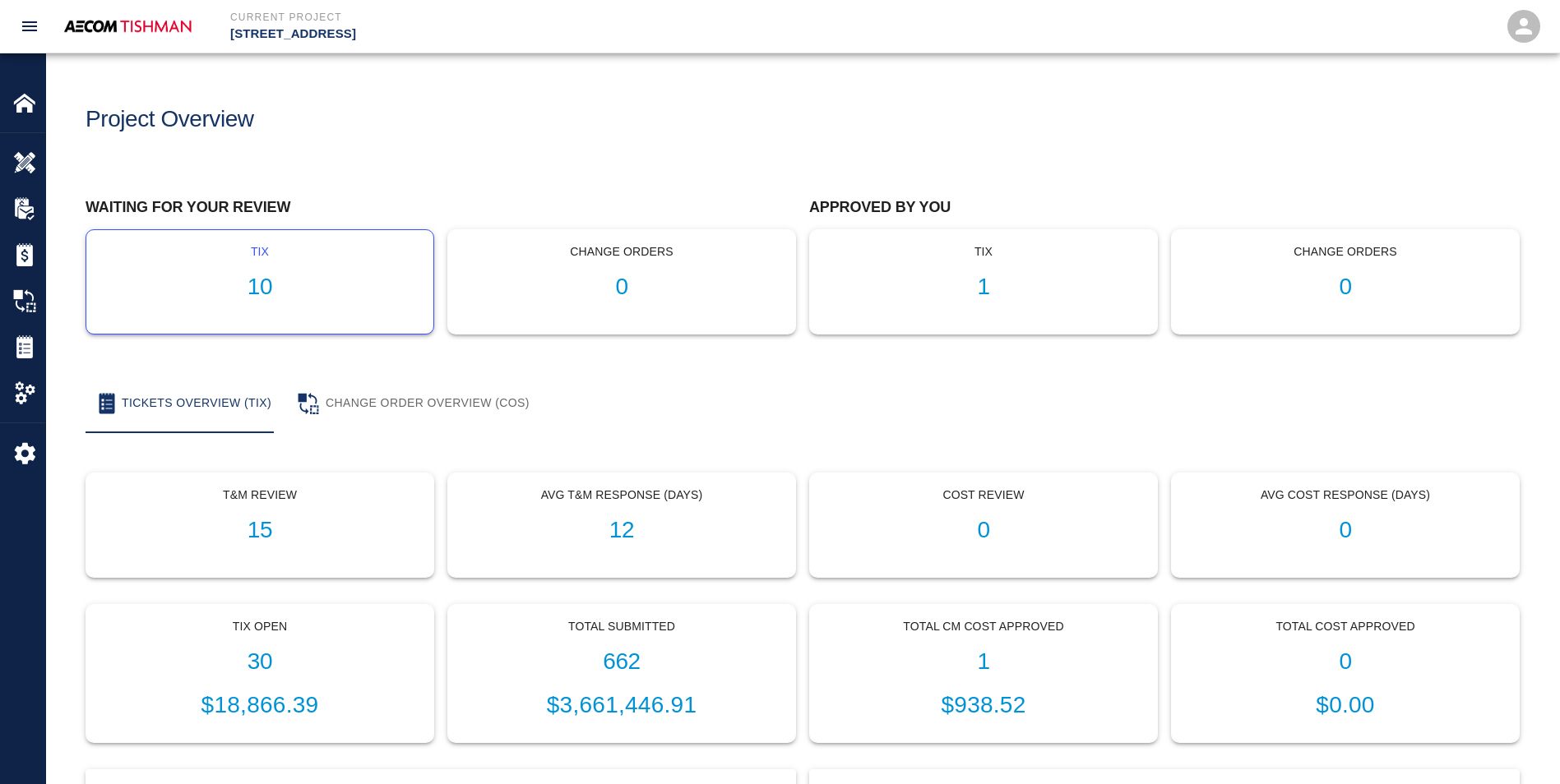
click at [245, 276] on h1 "10" at bounding box center [260, 287] width 321 height 27
